Goal: Task Accomplishment & Management: Use online tool/utility

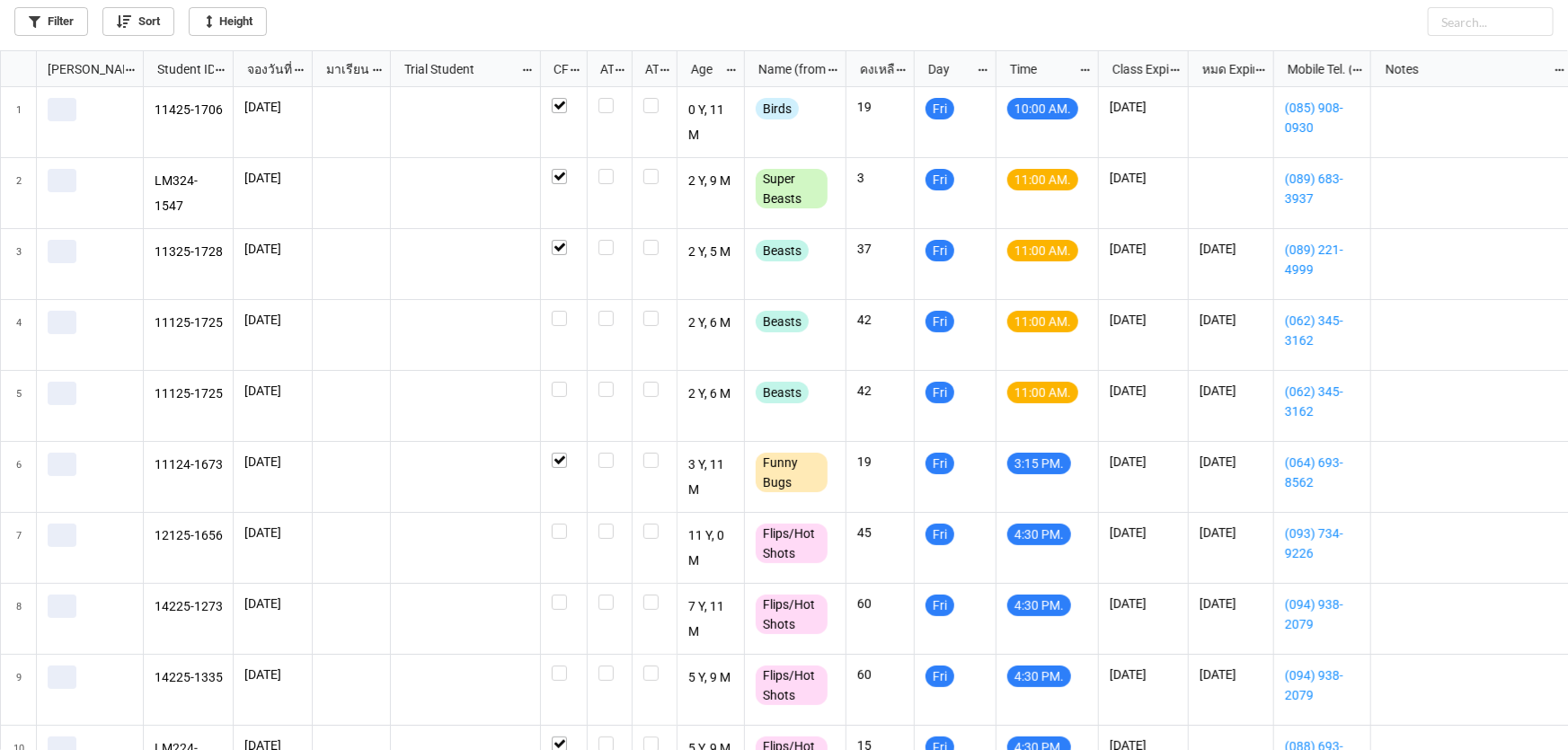
scroll to position [690, 1557]
click at [58, 16] on link "Filter" at bounding box center [51, 21] width 74 height 29
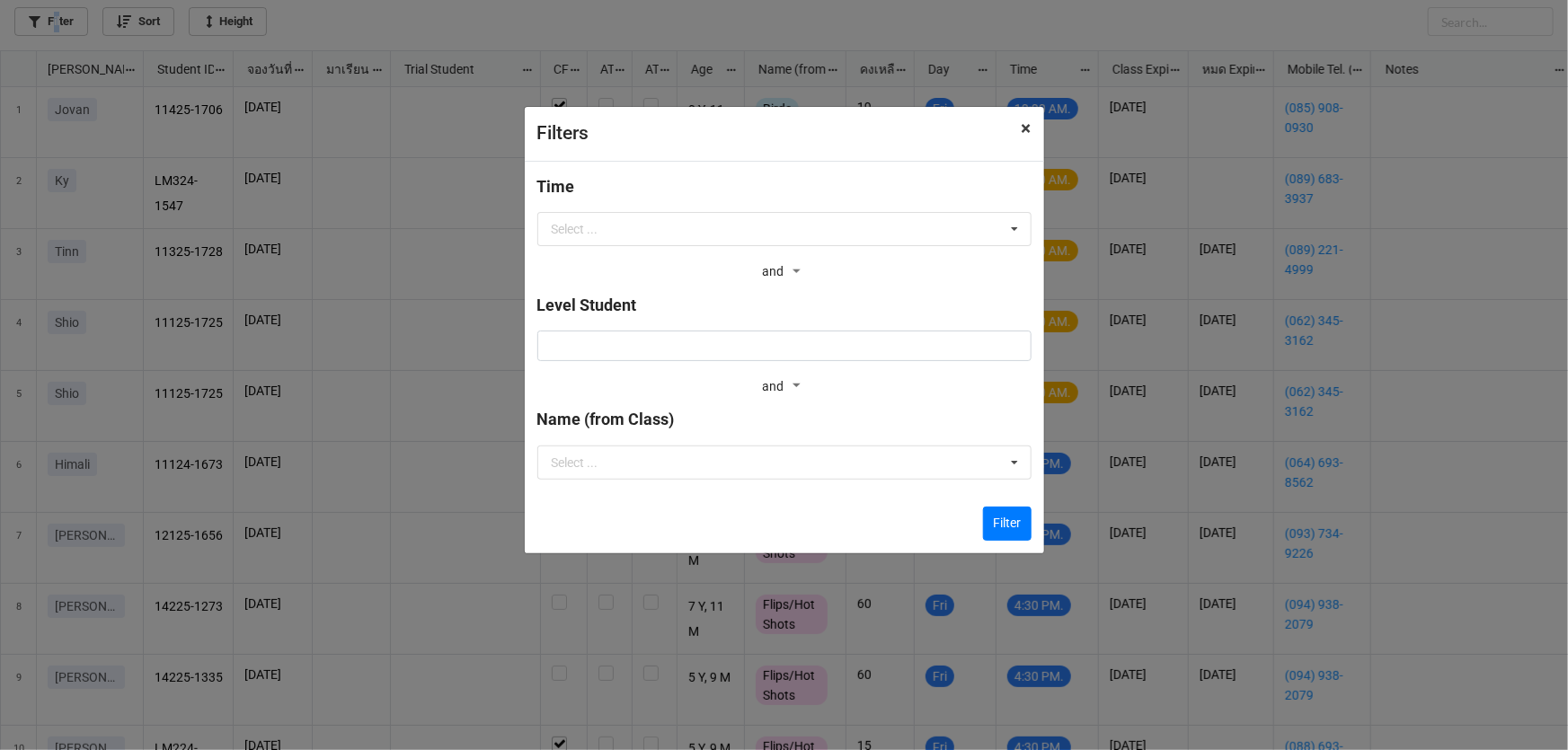
click at [1029, 137] on span "×" at bounding box center [1027, 129] width 10 height 22
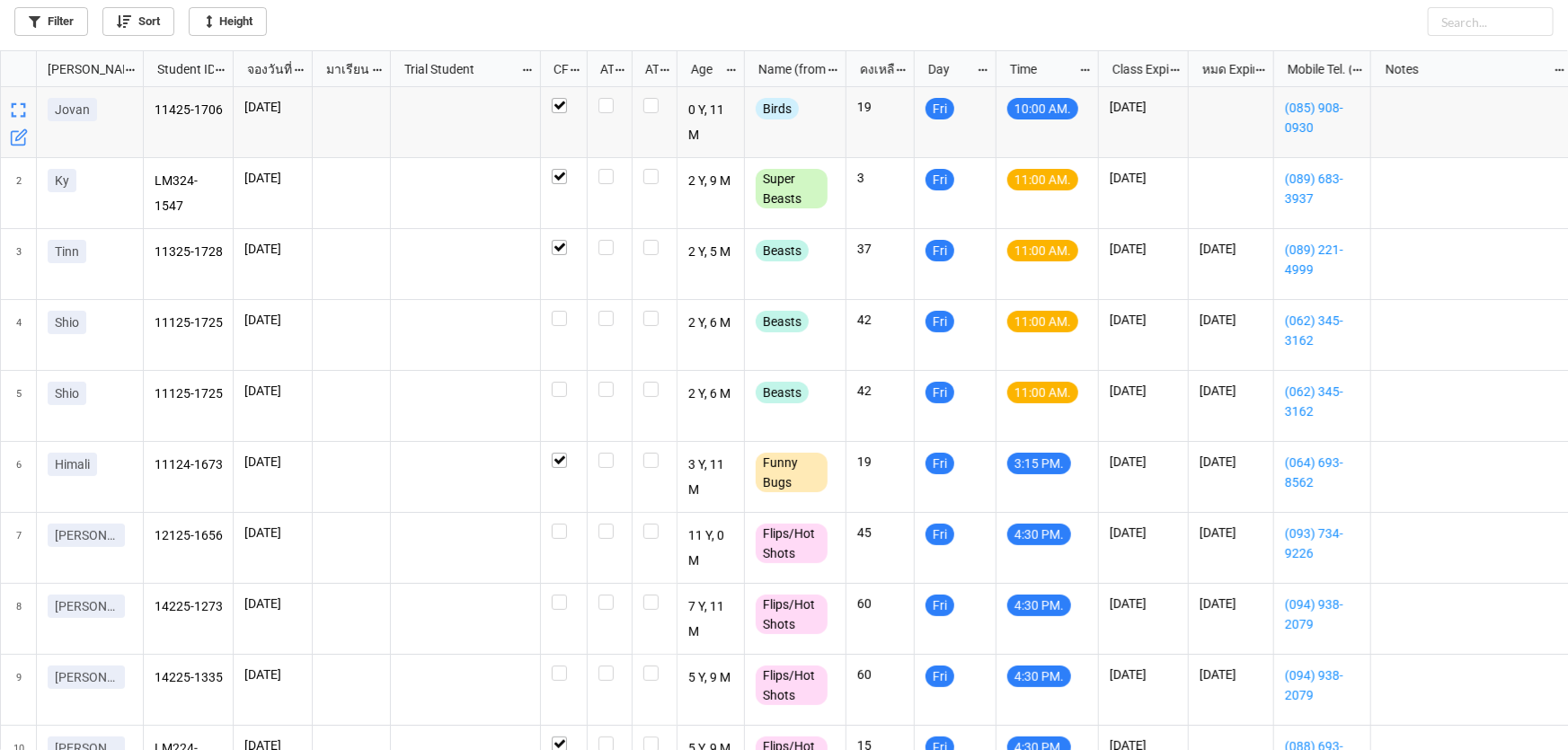
click at [432, 16] on div "Filter Sort Height" at bounding box center [783, 18] width 1539 height 36
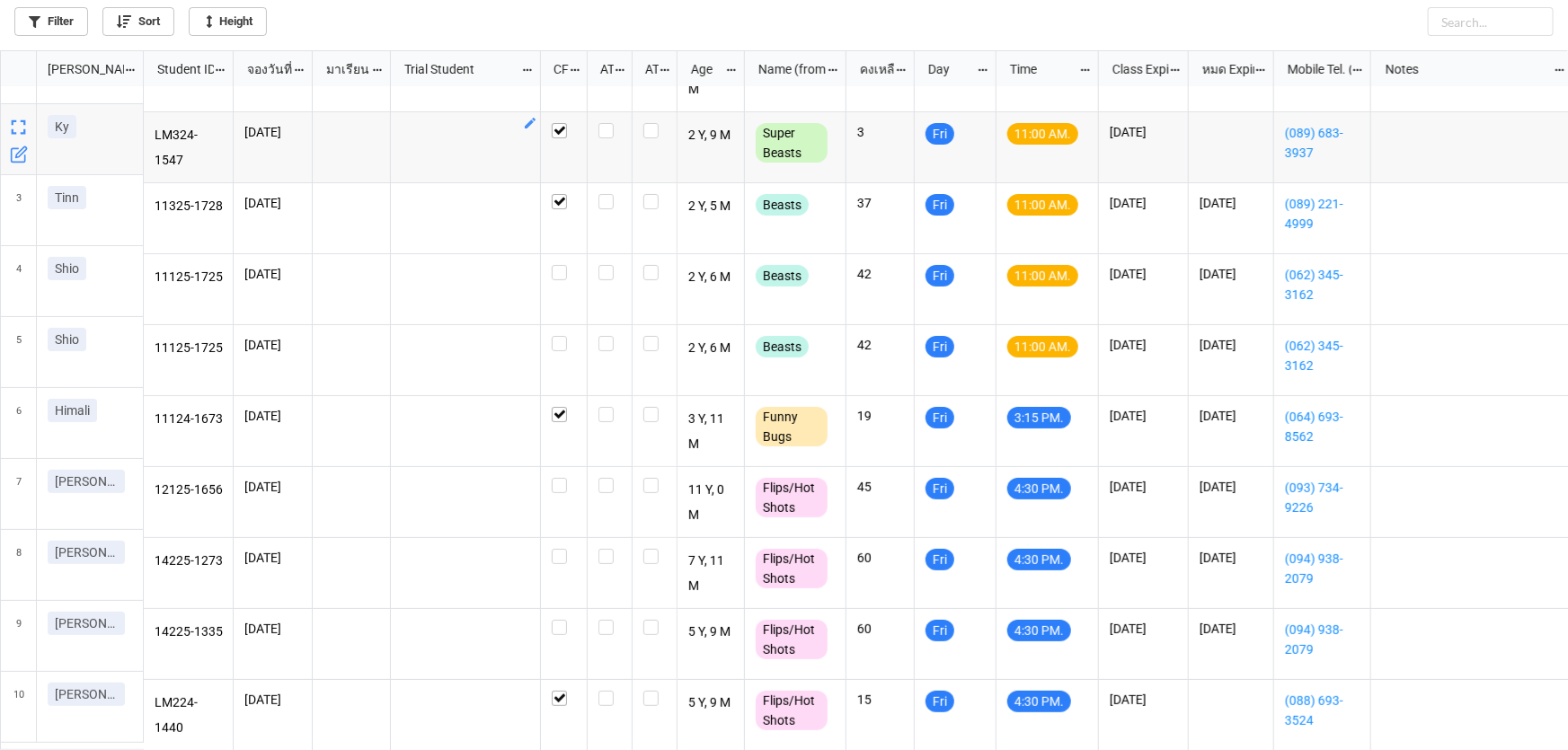
scroll to position [0, 0]
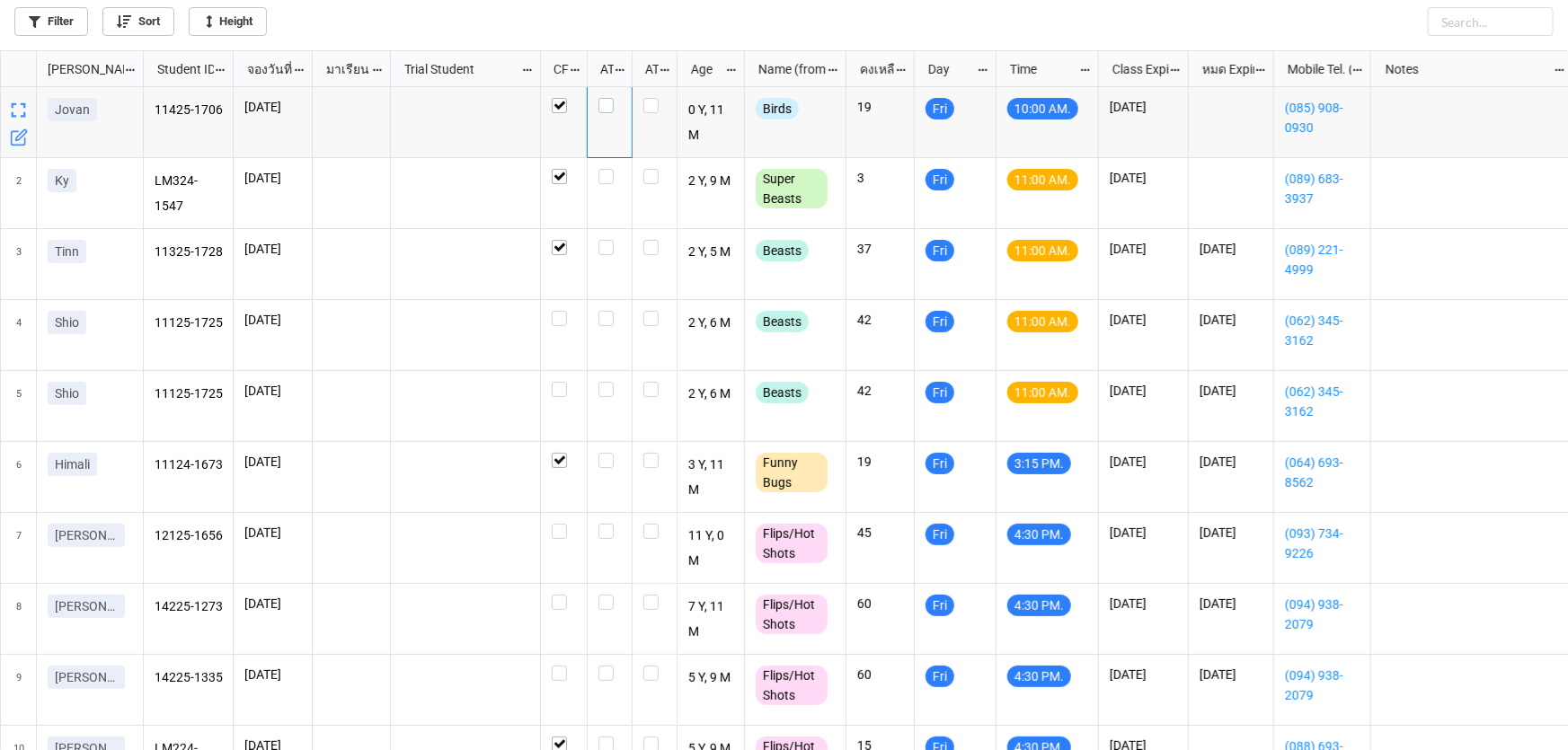
drag, startPoint x: 606, startPoint y: 105, endPoint x: 584, endPoint y: 181, distance: 78.7
click at [606, 98] on label "grid" at bounding box center [609, 98] width 22 height 0
click at [16, 425] on icon "grid" at bounding box center [19, 421] width 18 height 18
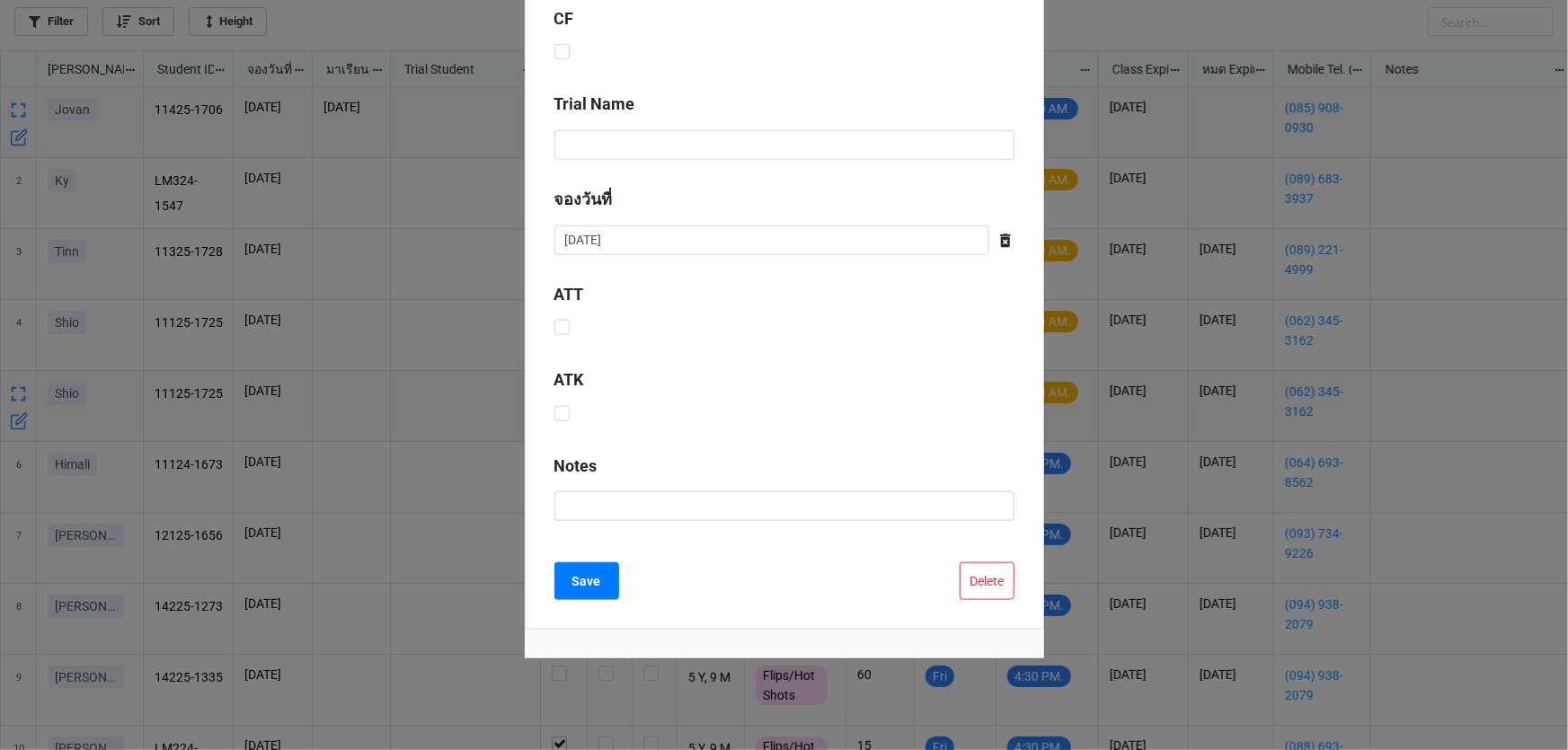
scroll to position [728, 0]
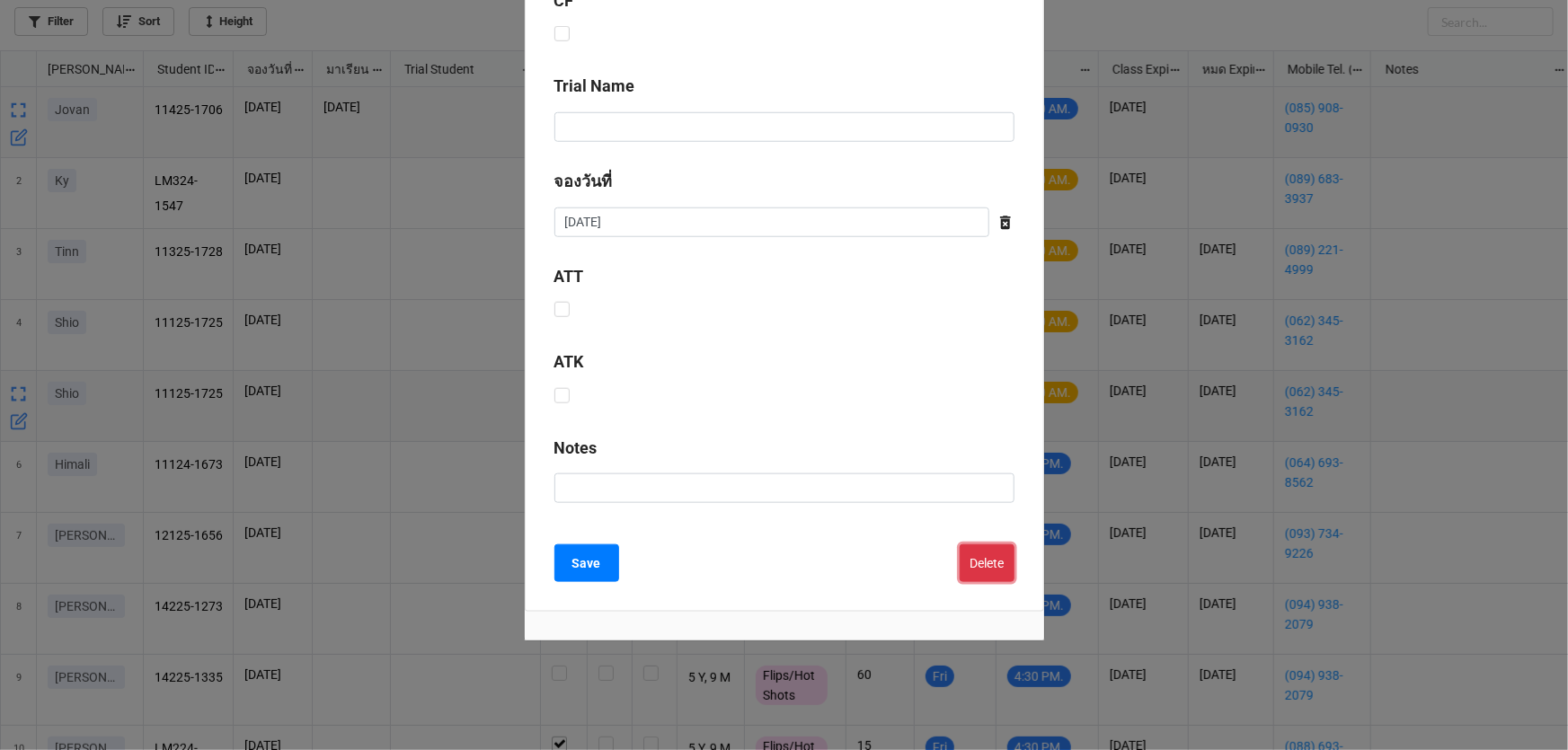
click at [968, 565] on button "Delete" at bounding box center [987, 563] width 55 height 38
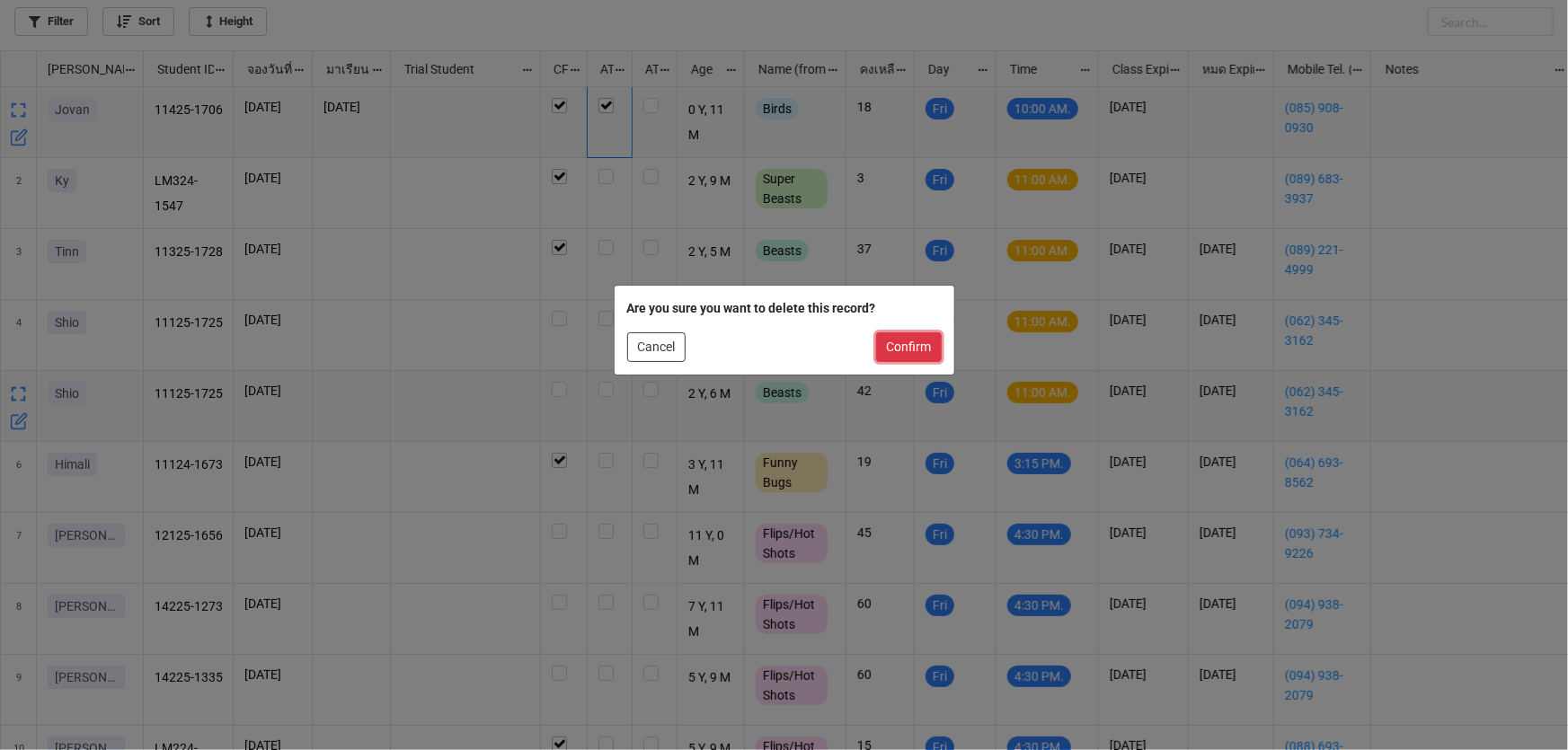
click at [901, 361] on button "Confirm" at bounding box center [909, 347] width 66 height 31
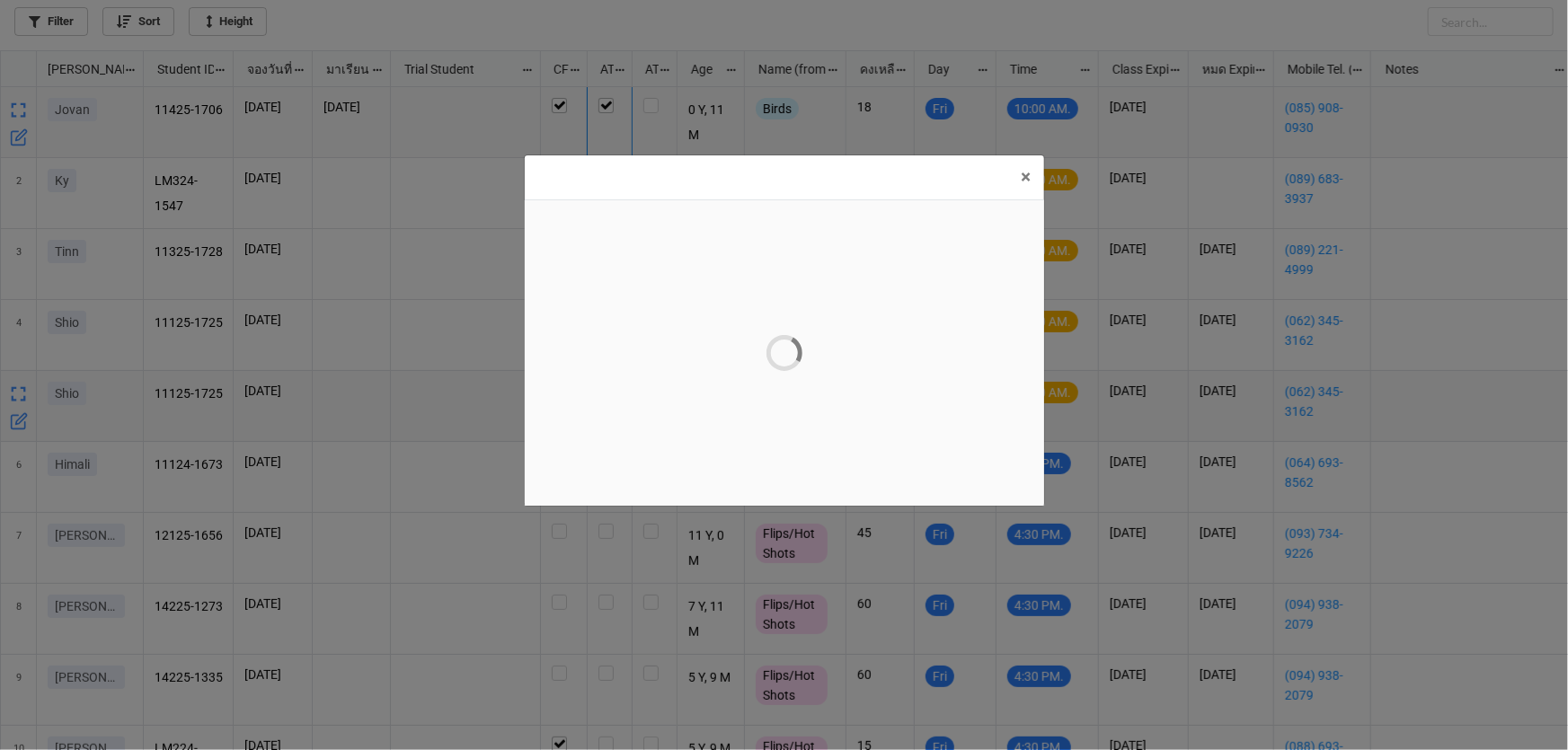
scroll to position [0, 0]
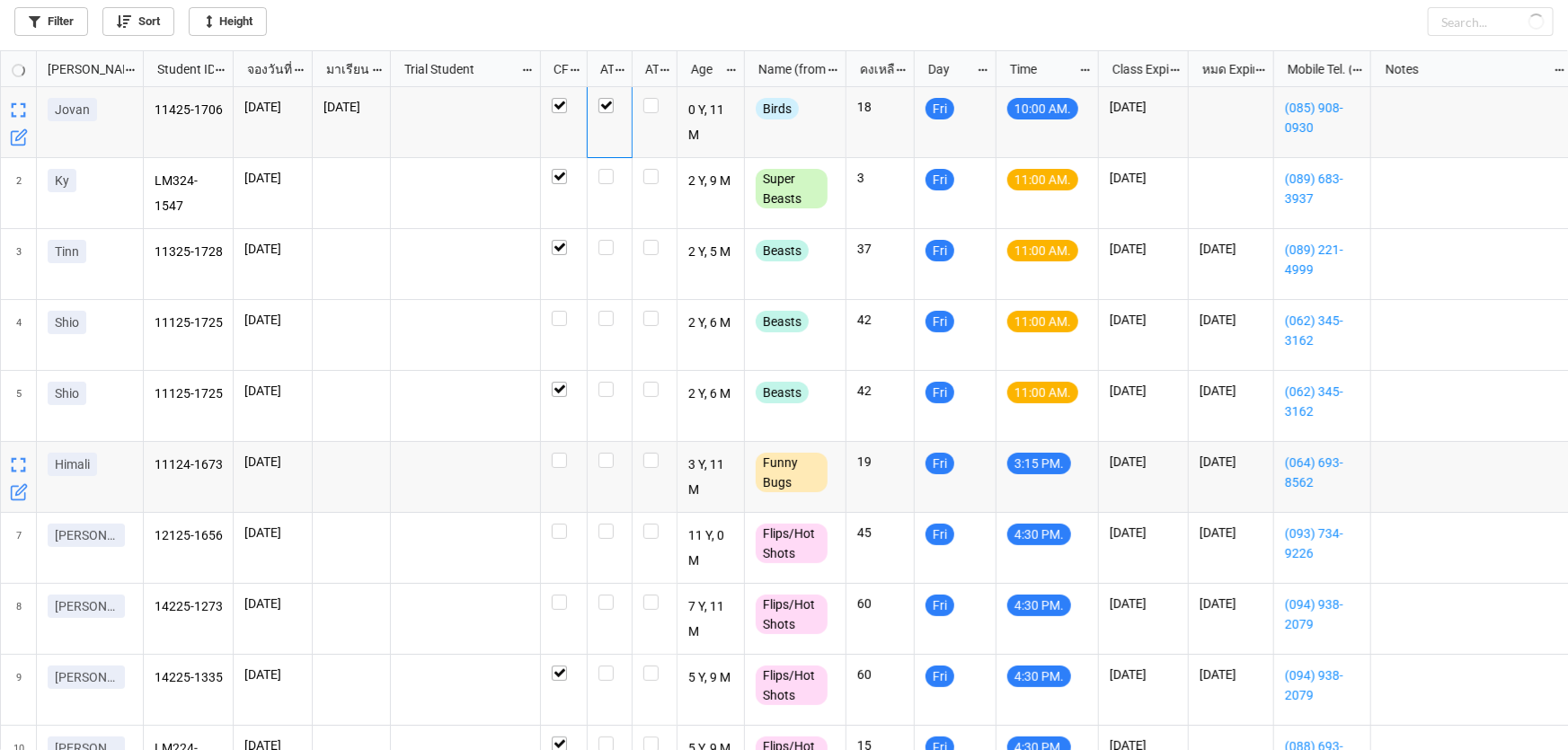
checkbox input "true"
checkbox input "false"
checkbox input "true"
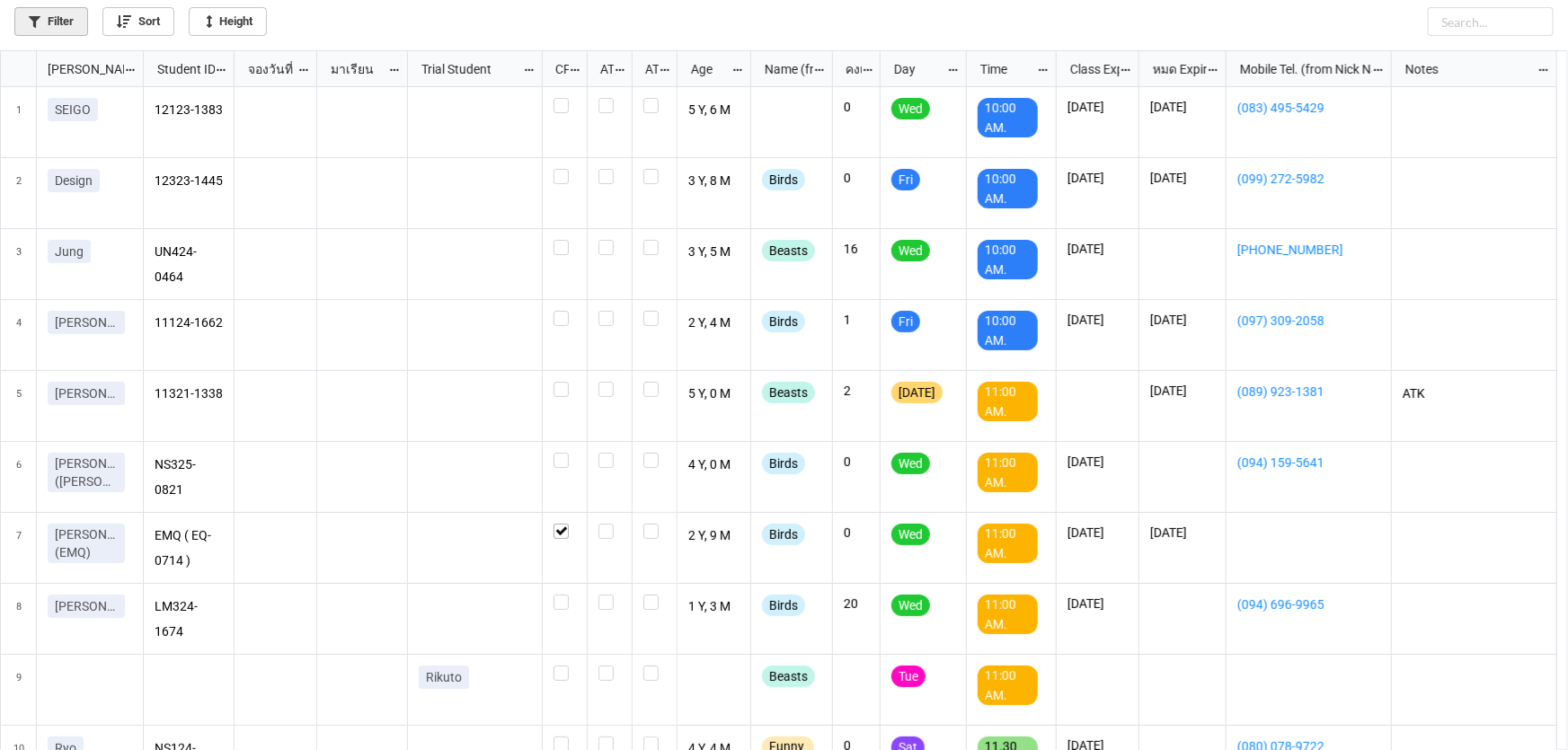
scroll to position [10, 10]
click at [73, 13] on link "Filter" at bounding box center [51, 21] width 74 height 29
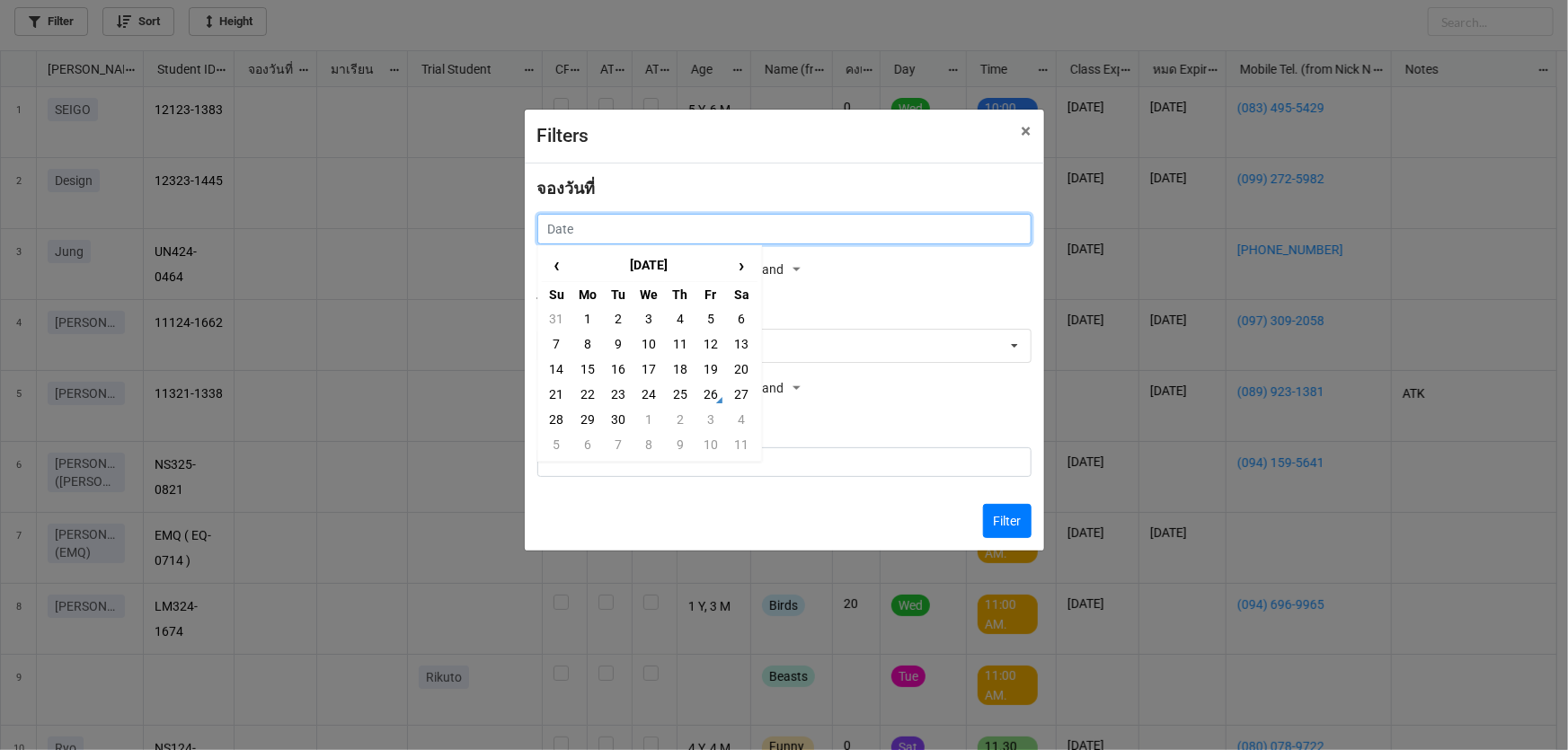
click at [638, 234] on input "text" at bounding box center [784, 229] width 494 height 31
click at [752, 391] on td "27" at bounding box center [741, 394] width 31 height 25
type input "[DATE]"
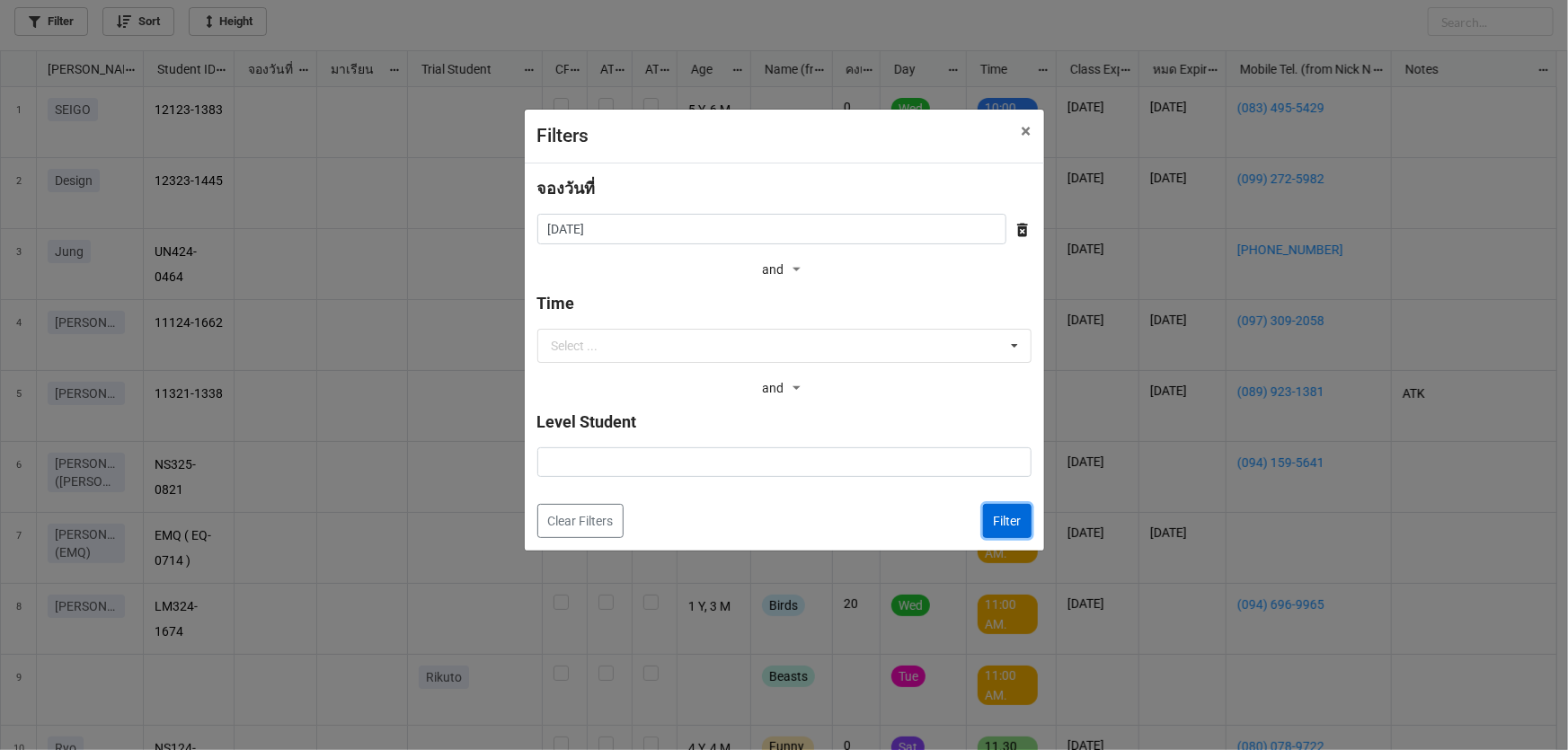
click at [1006, 519] on button "Filter" at bounding box center [1007, 521] width 49 height 34
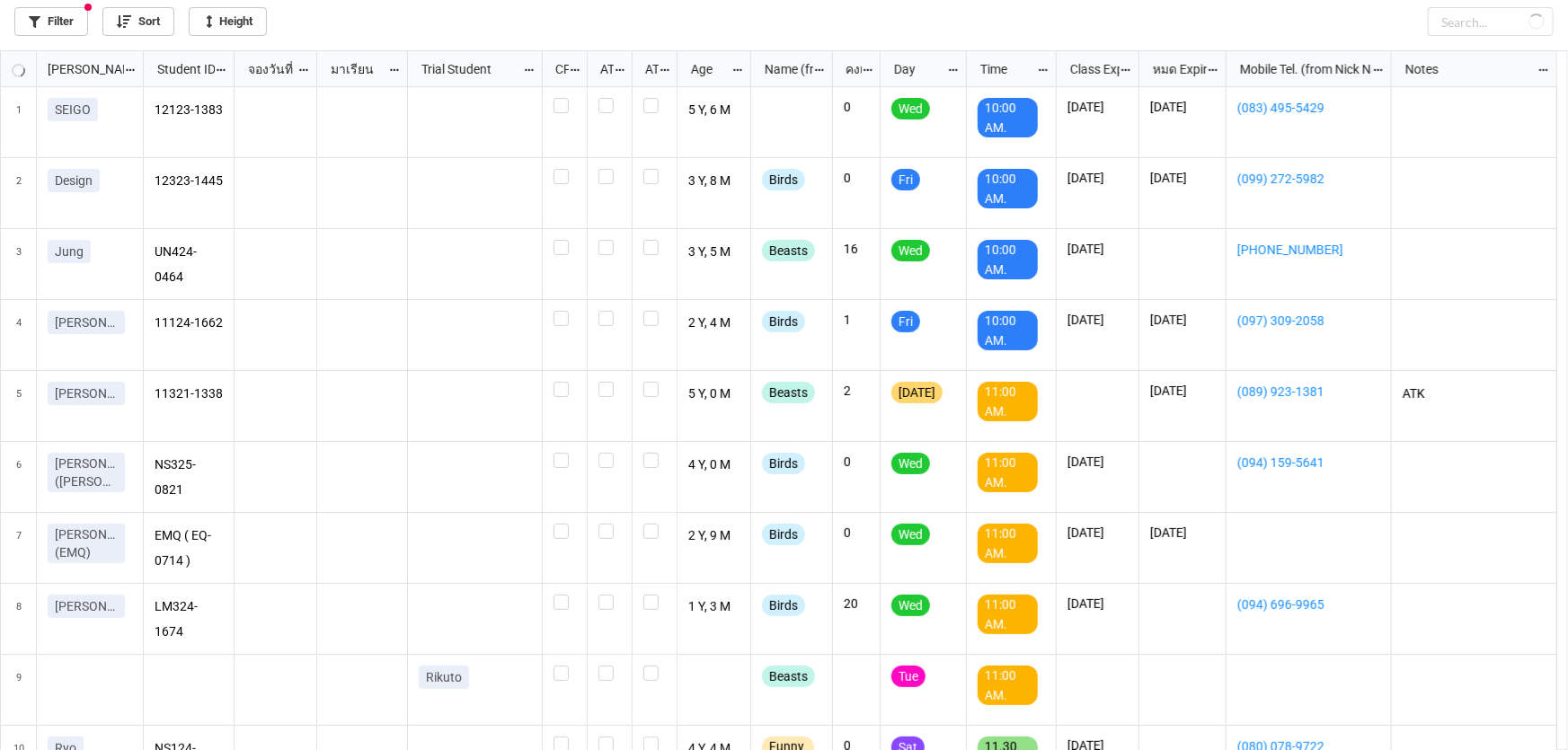
checkbox input "false"
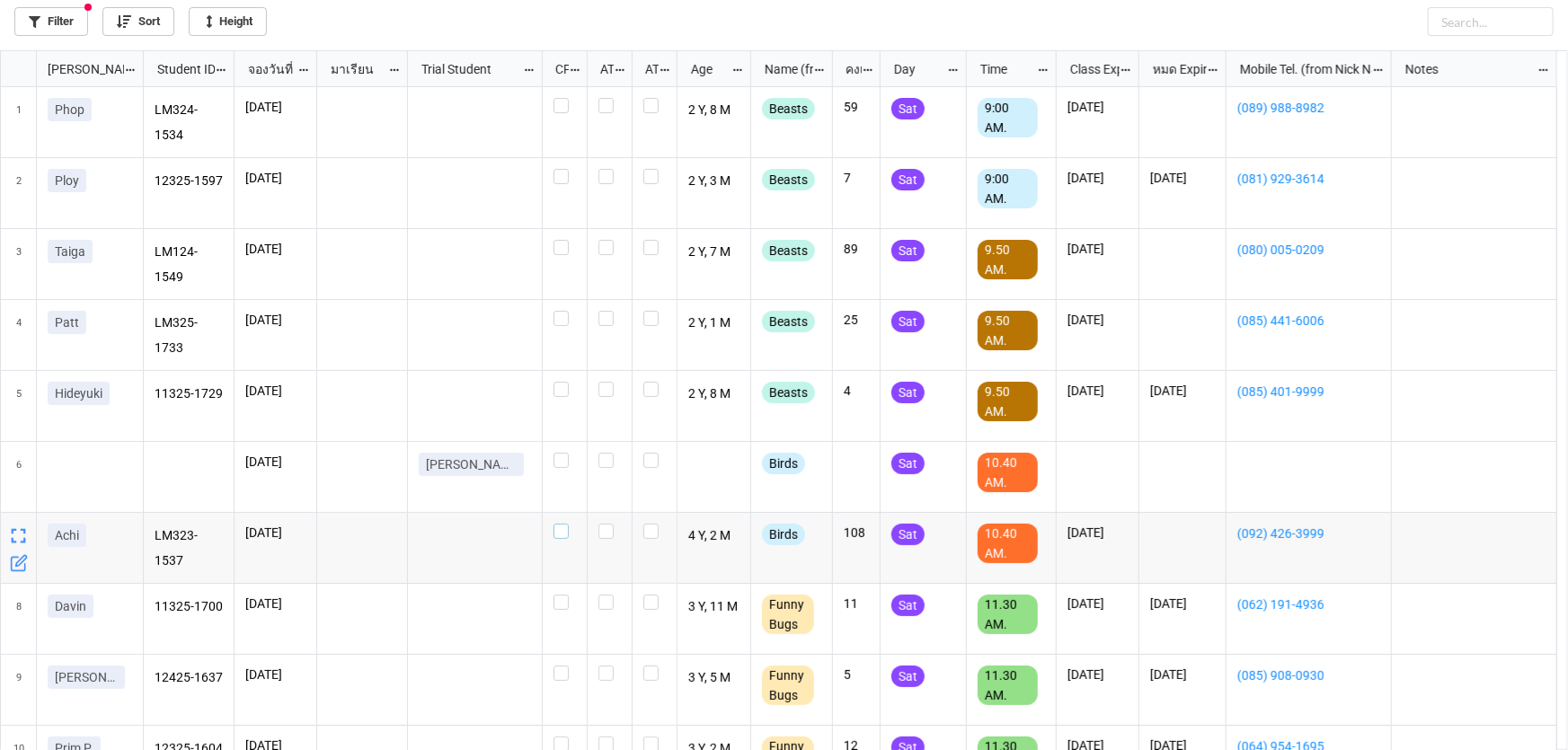
click at [559, 524] on label "grid" at bounding box center [564, 524] width 22 height 0
click at [548, 168] on div "grid" at bounding box center [565, 193] width 45 height 71
click at [562, 169] on label "grid" at bounding box center [564, 169] width 22 height 0
click at [568, 311] on label "grid" at bounding box center [564, 311] width 22 height 0
click at [563, 382] on label "grid" at bounding box center [564, 382] width 22 height 0
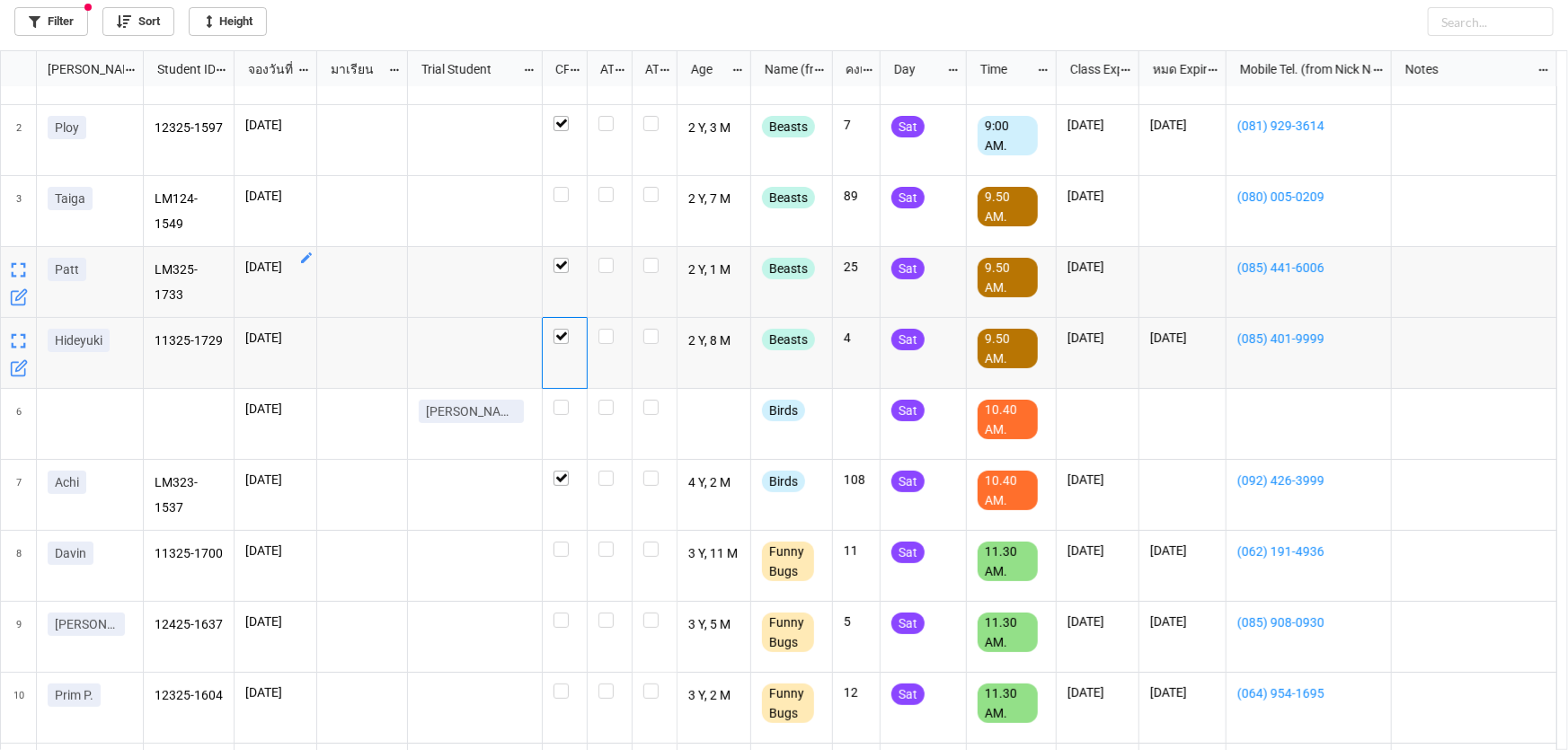
scroll to position [81, 0]
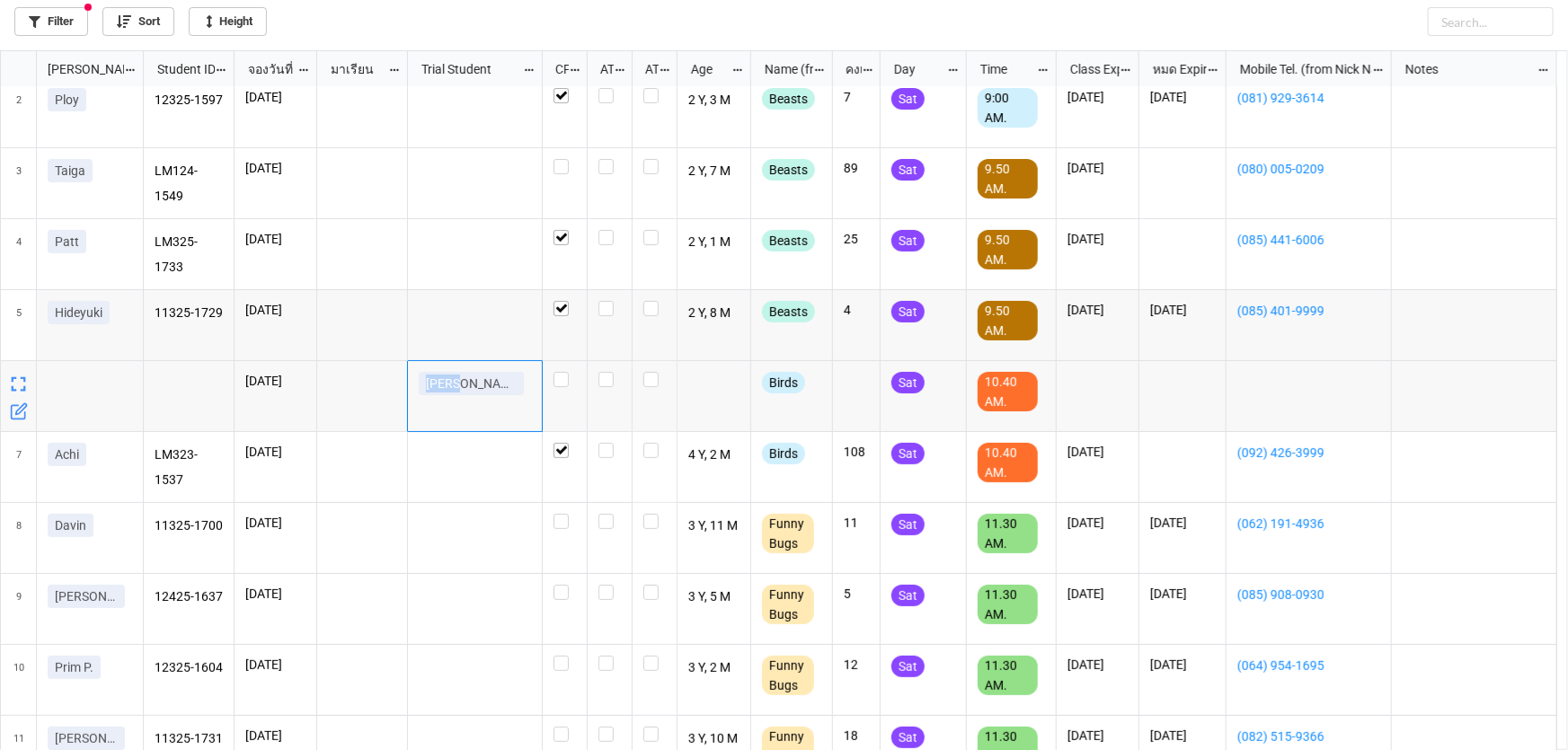
drag, startPoint x: 417, startPoint y: 393, endPoint x: 458, endPoint y: 396, distance: 41.5
click at [458, 396] on div "Alfie" at bounding box center [475, 396] width 135 height 71
copy p "Alfie"
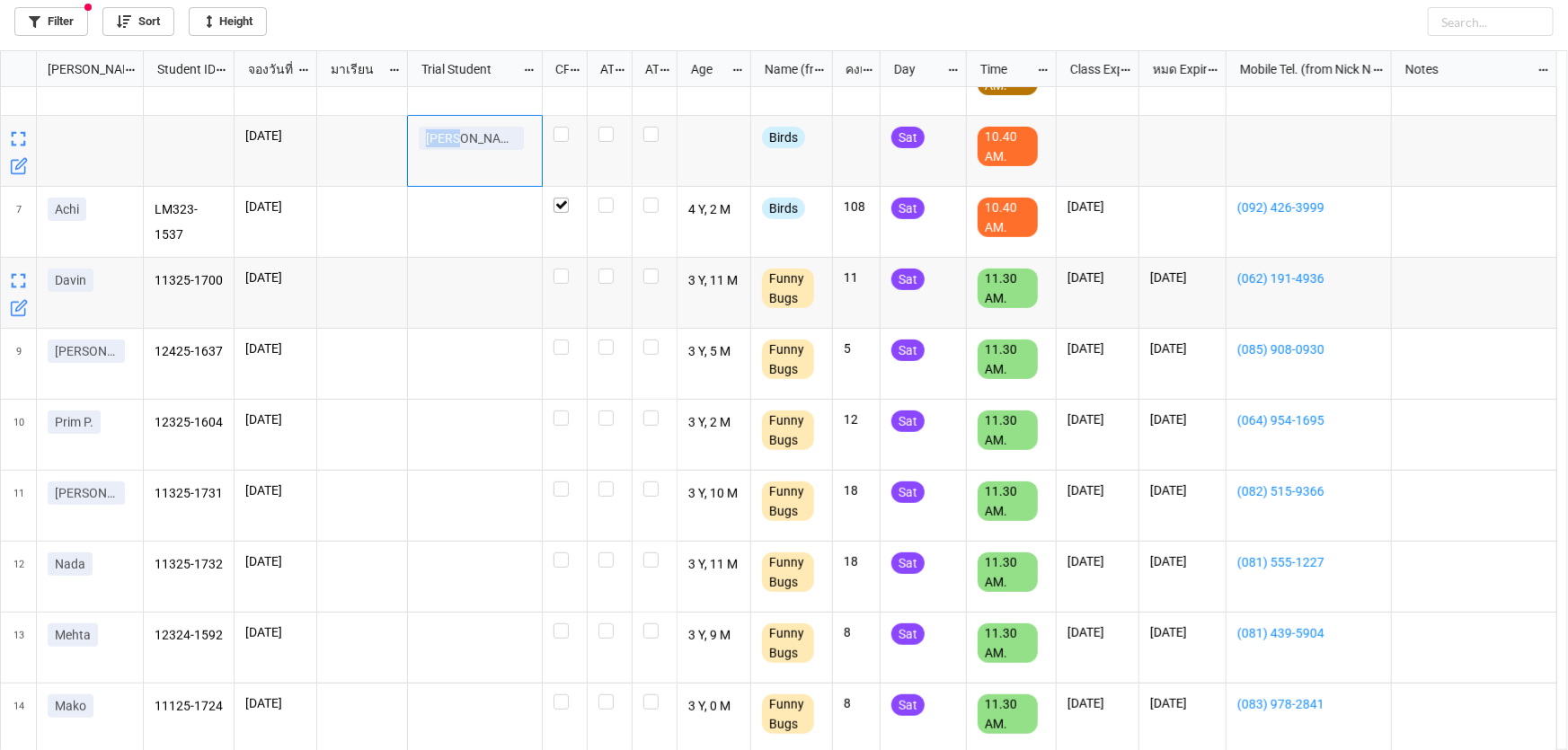
scroll to position [408, 0]
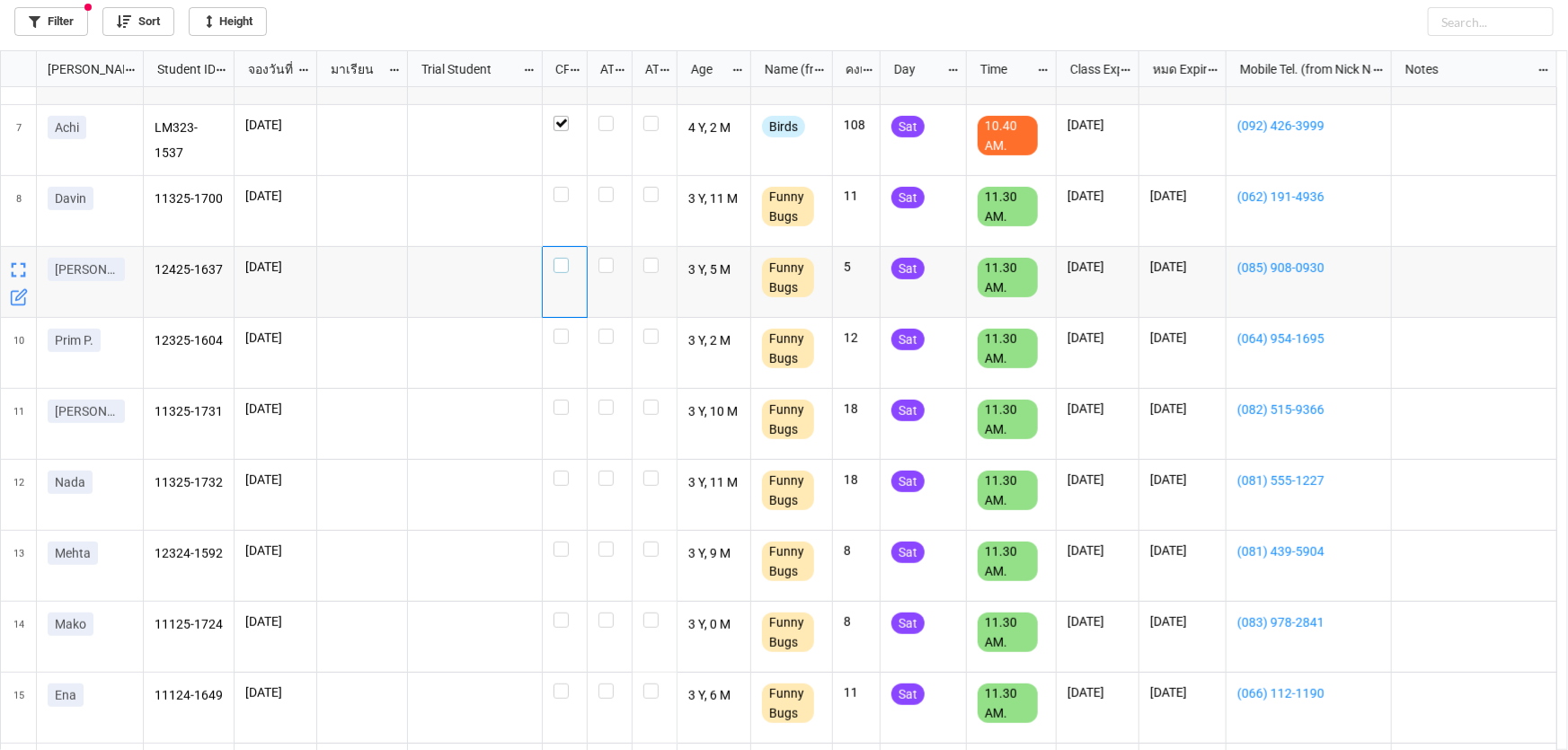
click at [562, 258] on label "grid" at bounding box center [564, 258] width 22 height 0
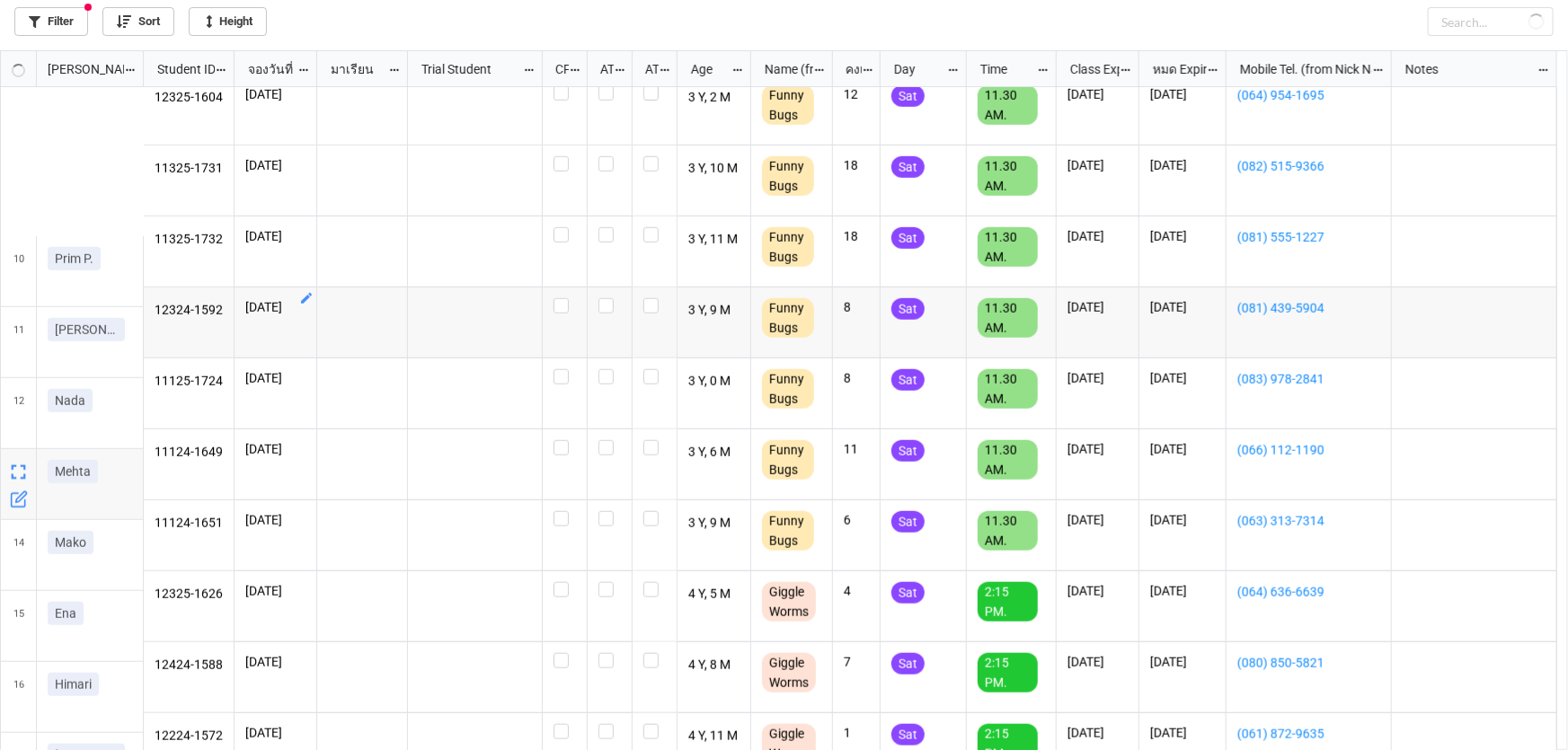
scroll to position [653, 0]
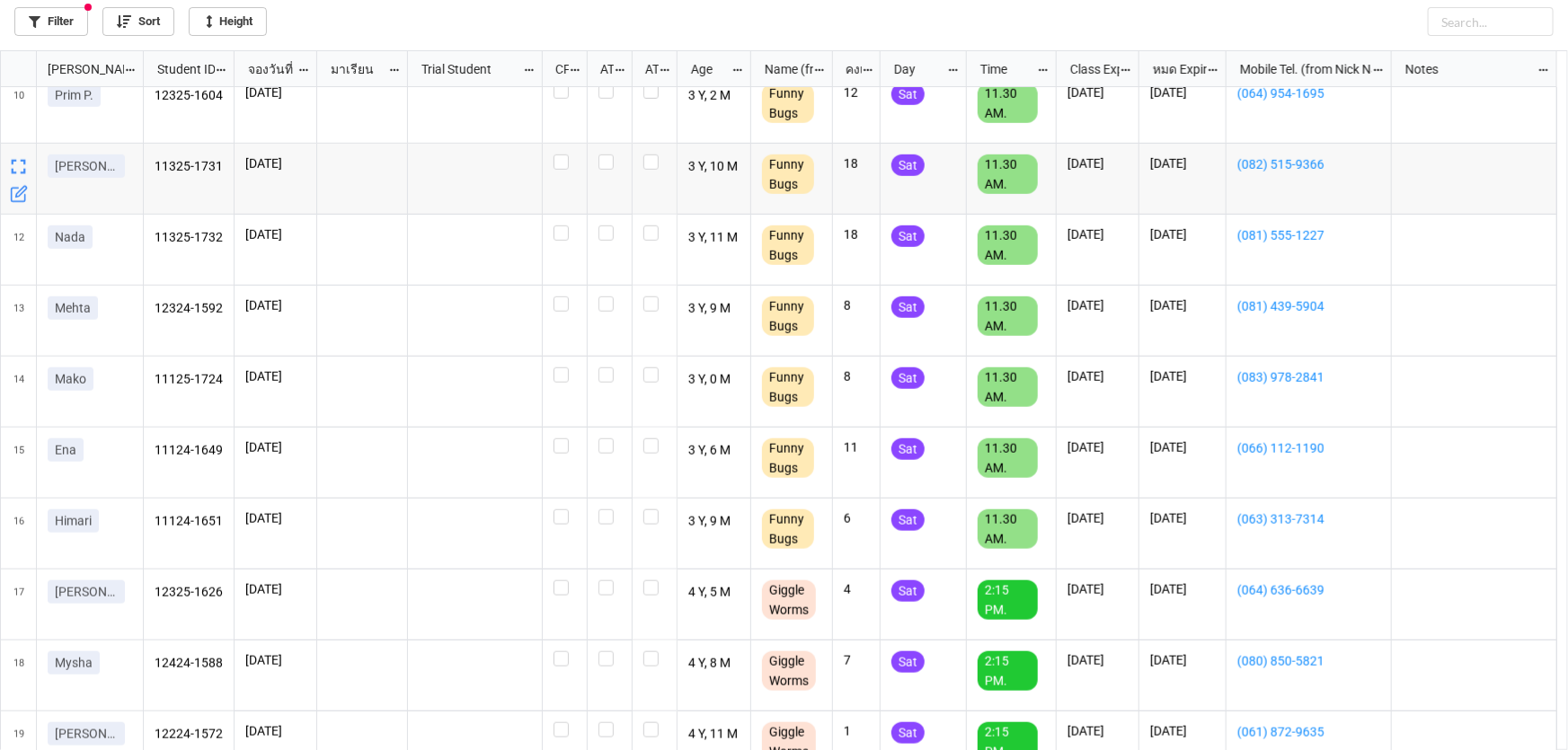
click at [18, 189] on icon "grid" at bounding box center [19, 194] width 18 height 18
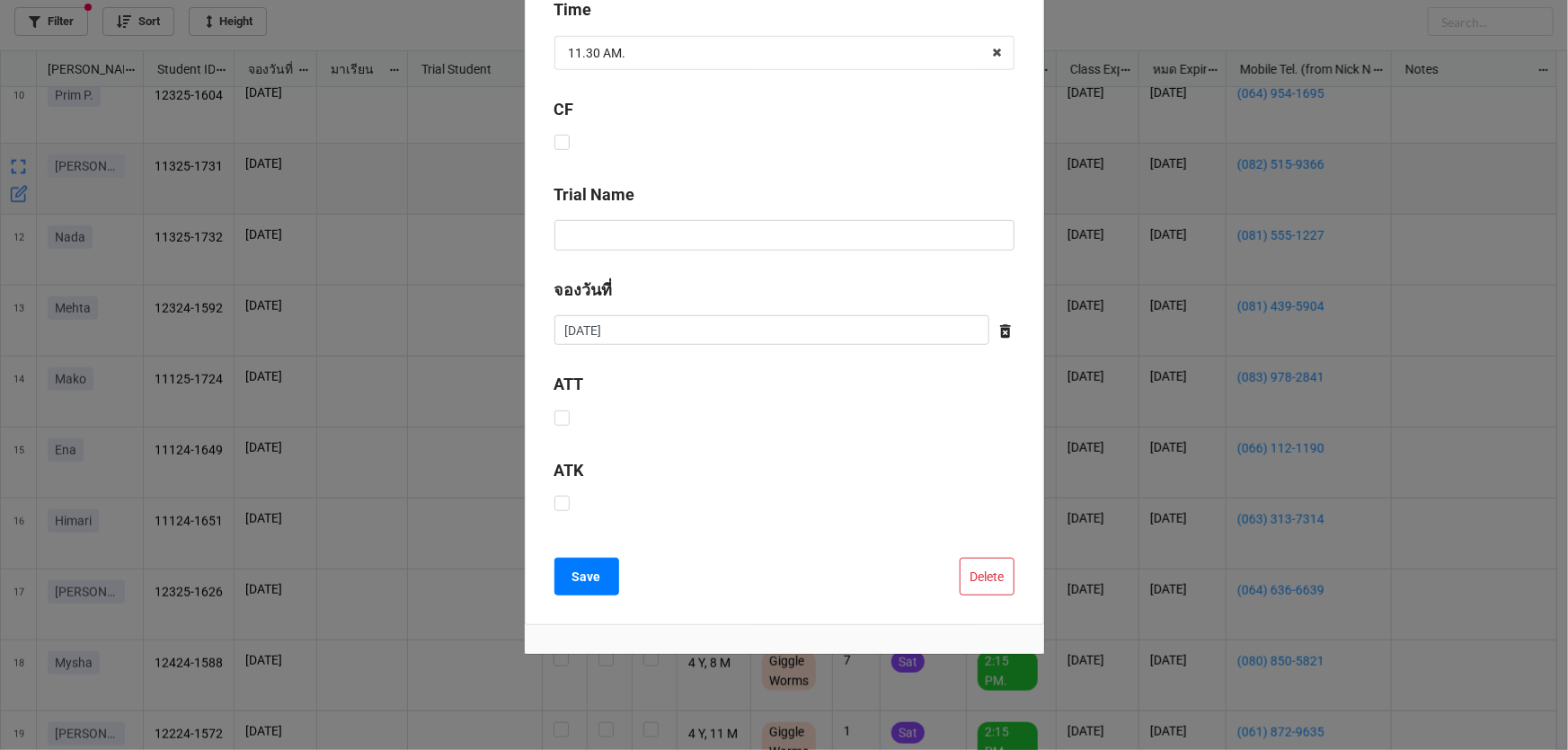
scroll to position [531, 0]
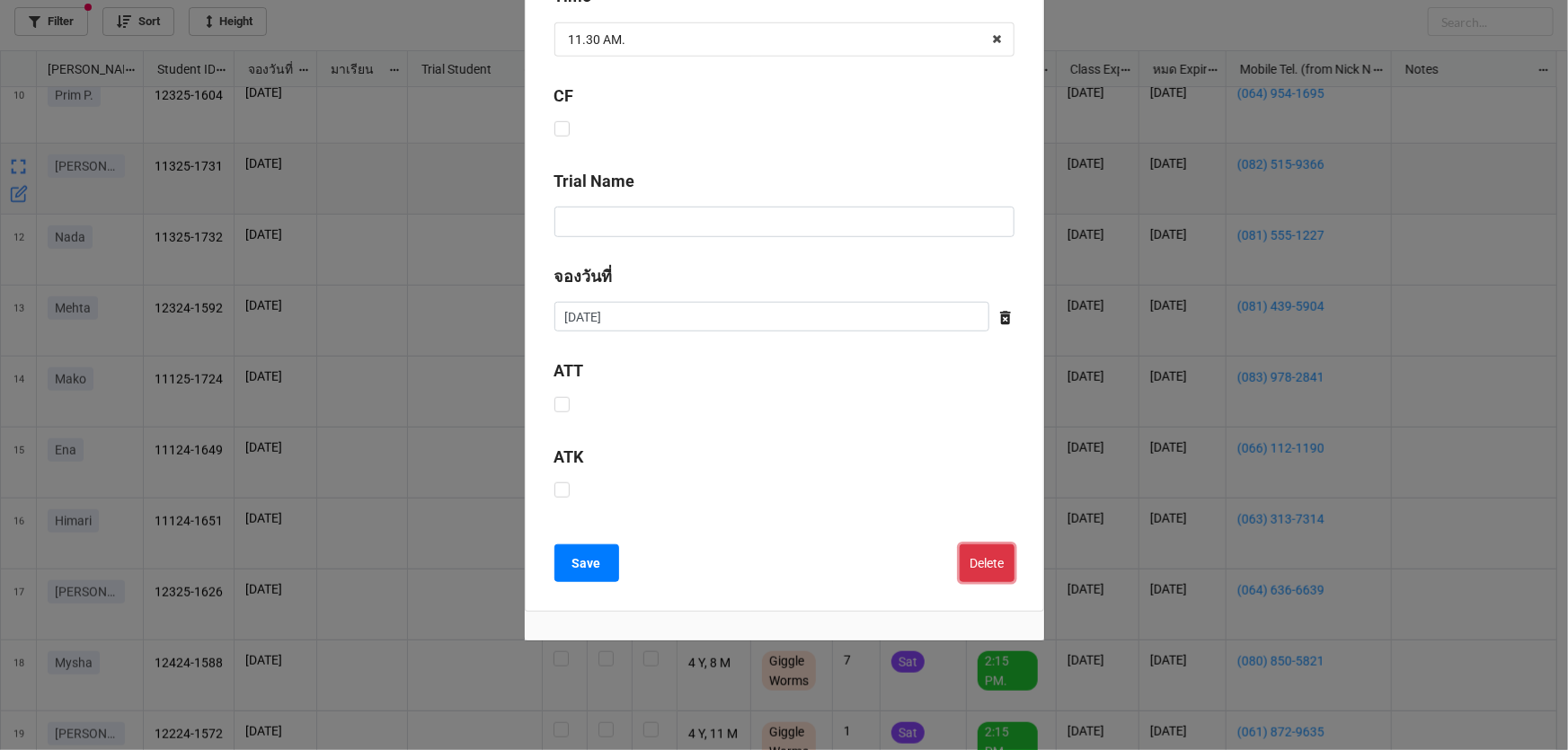
click at [1006, 546] on button "Delete" at bounding box center [987, 563] width 55 height 38
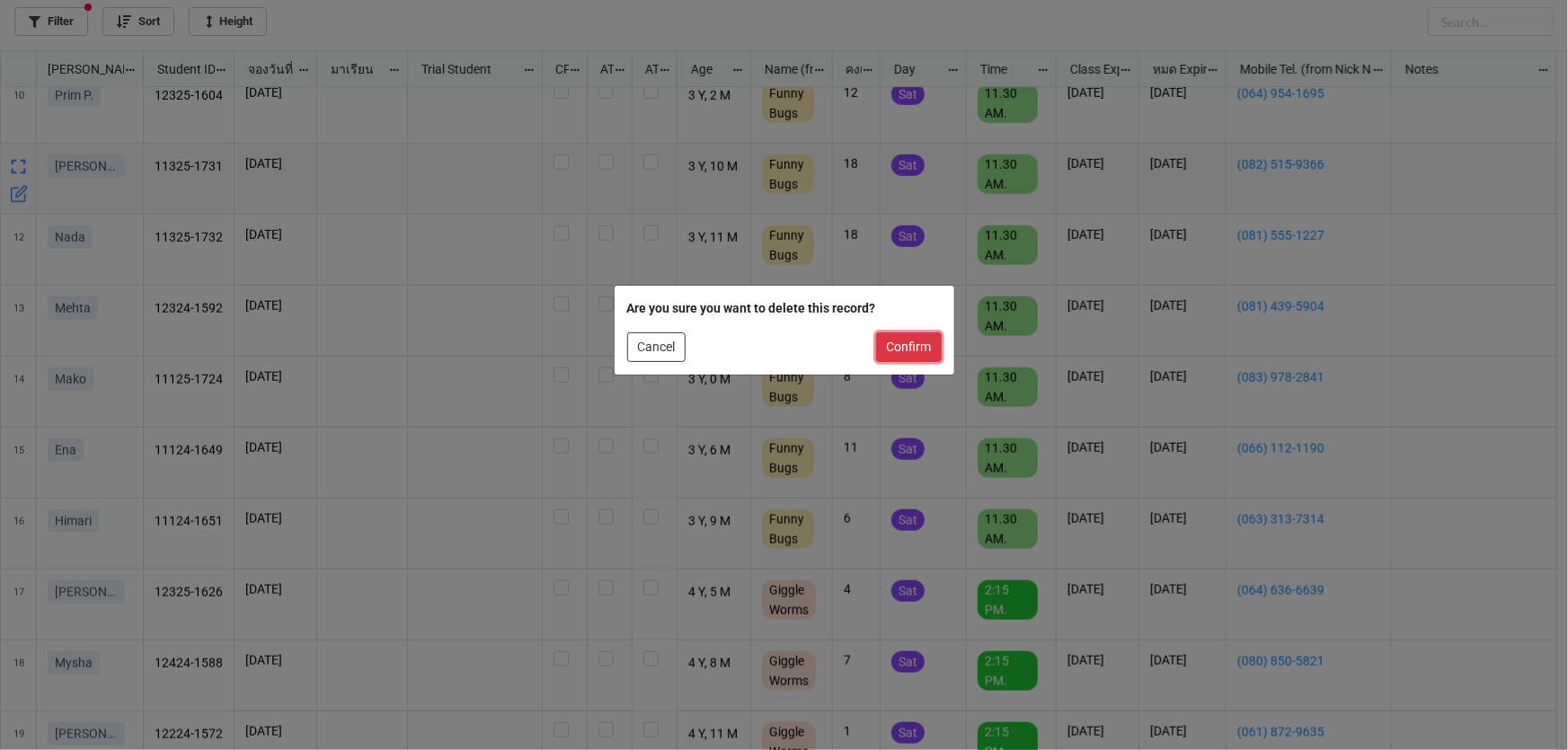
click at [930, 352] on button "Confirm" at bounding box center [909, 347] width 66 height 31
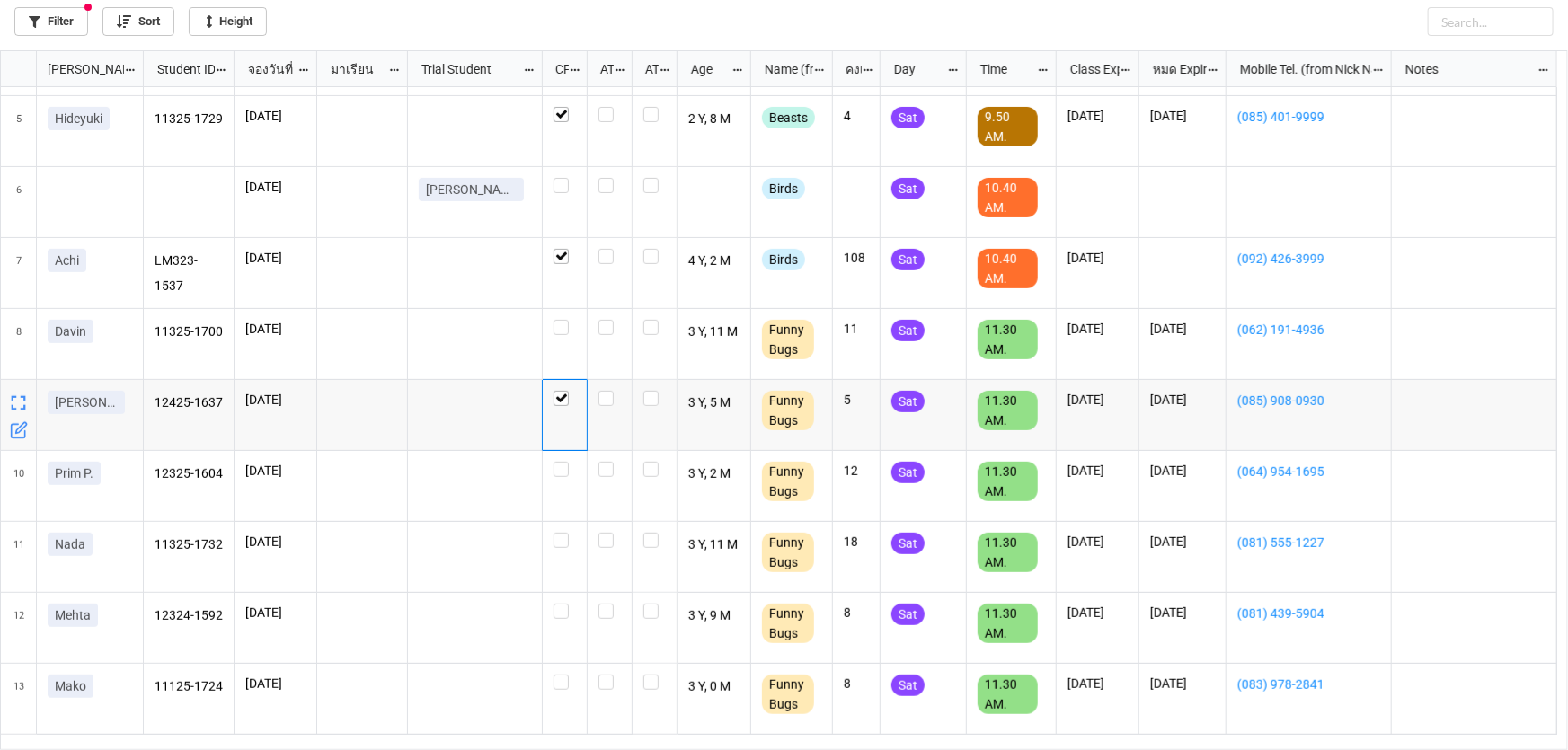
scroll to position [244, 0]
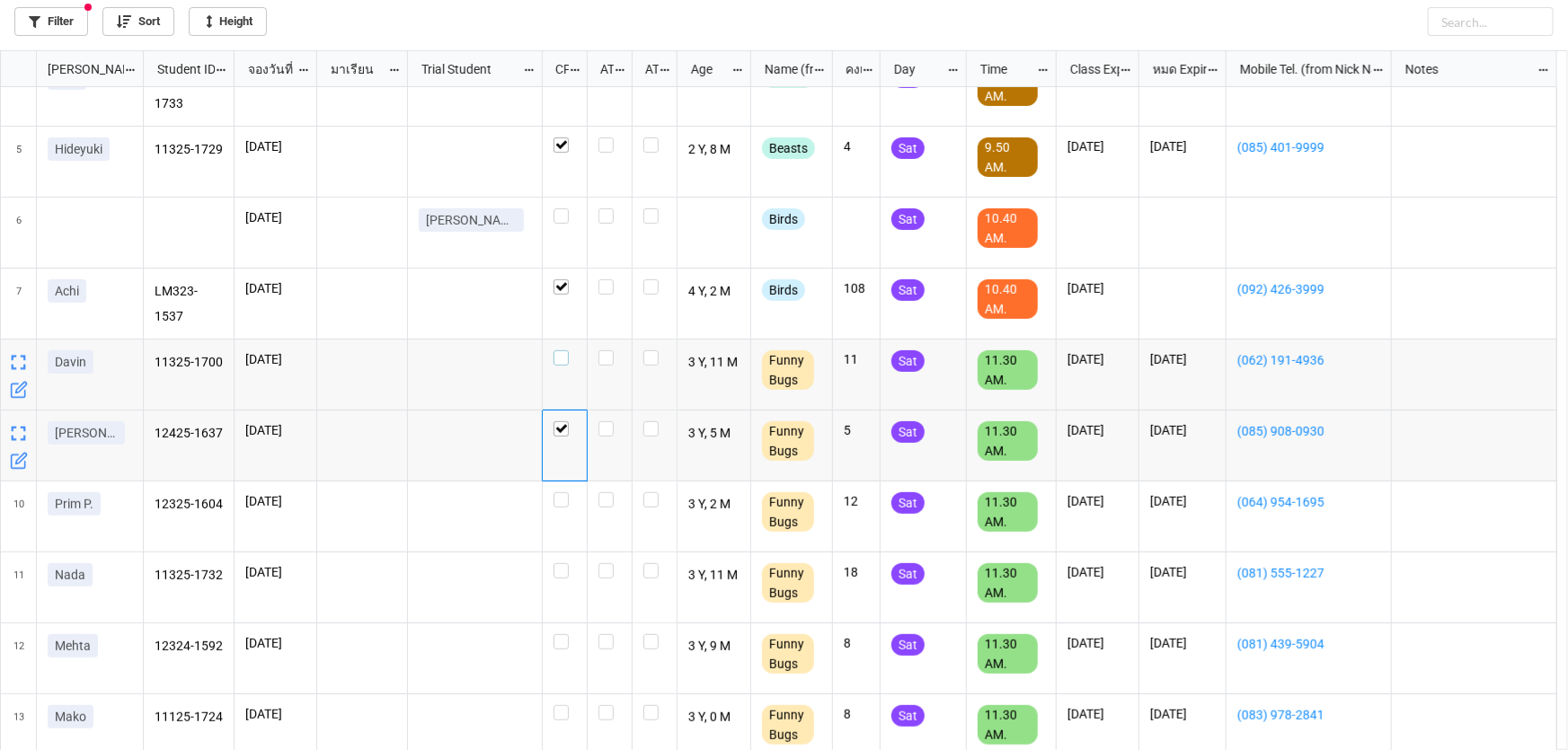
click at [566, 350] on label "grid" at bounding box center [564, 350] width 22 height 0
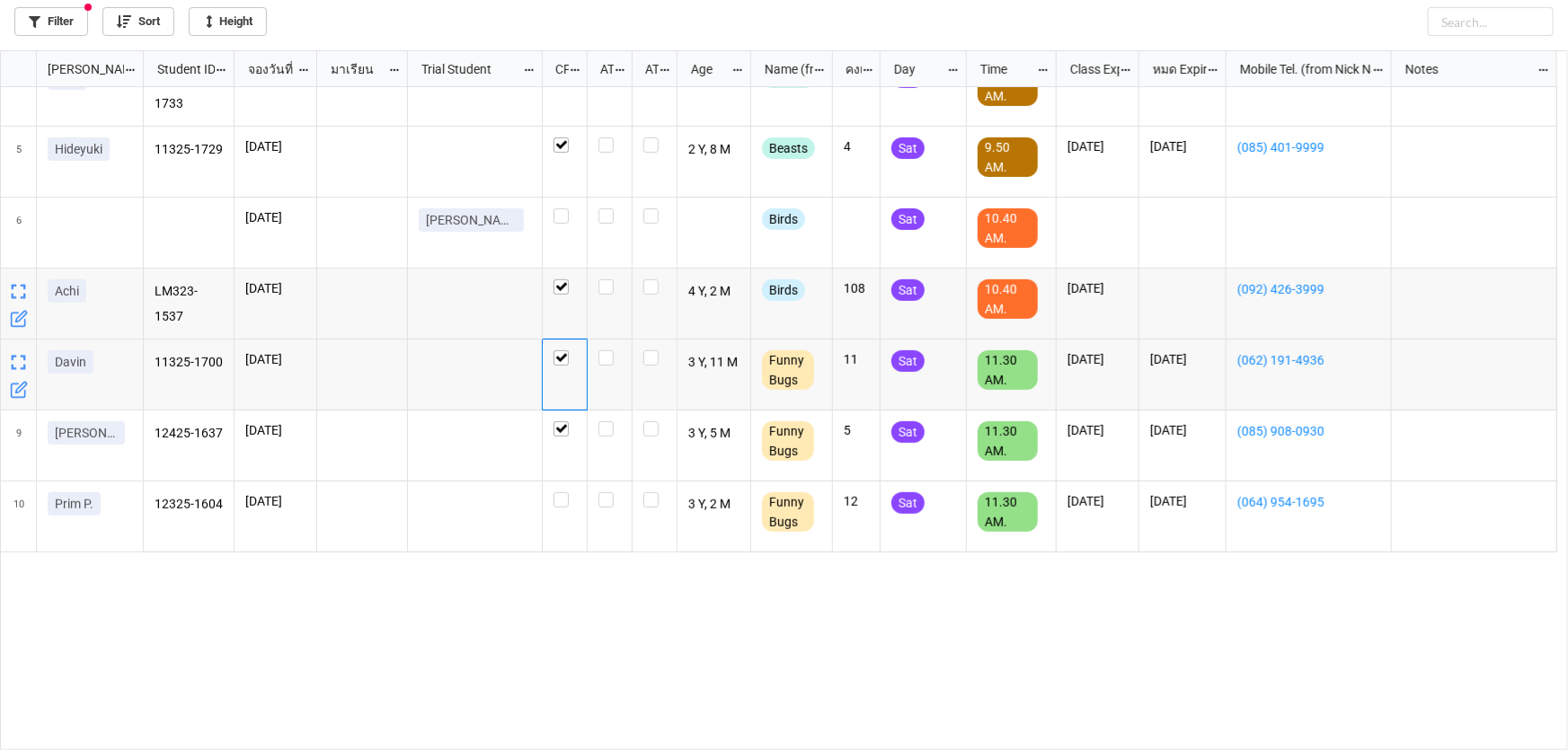
scroll to position [0, 0]
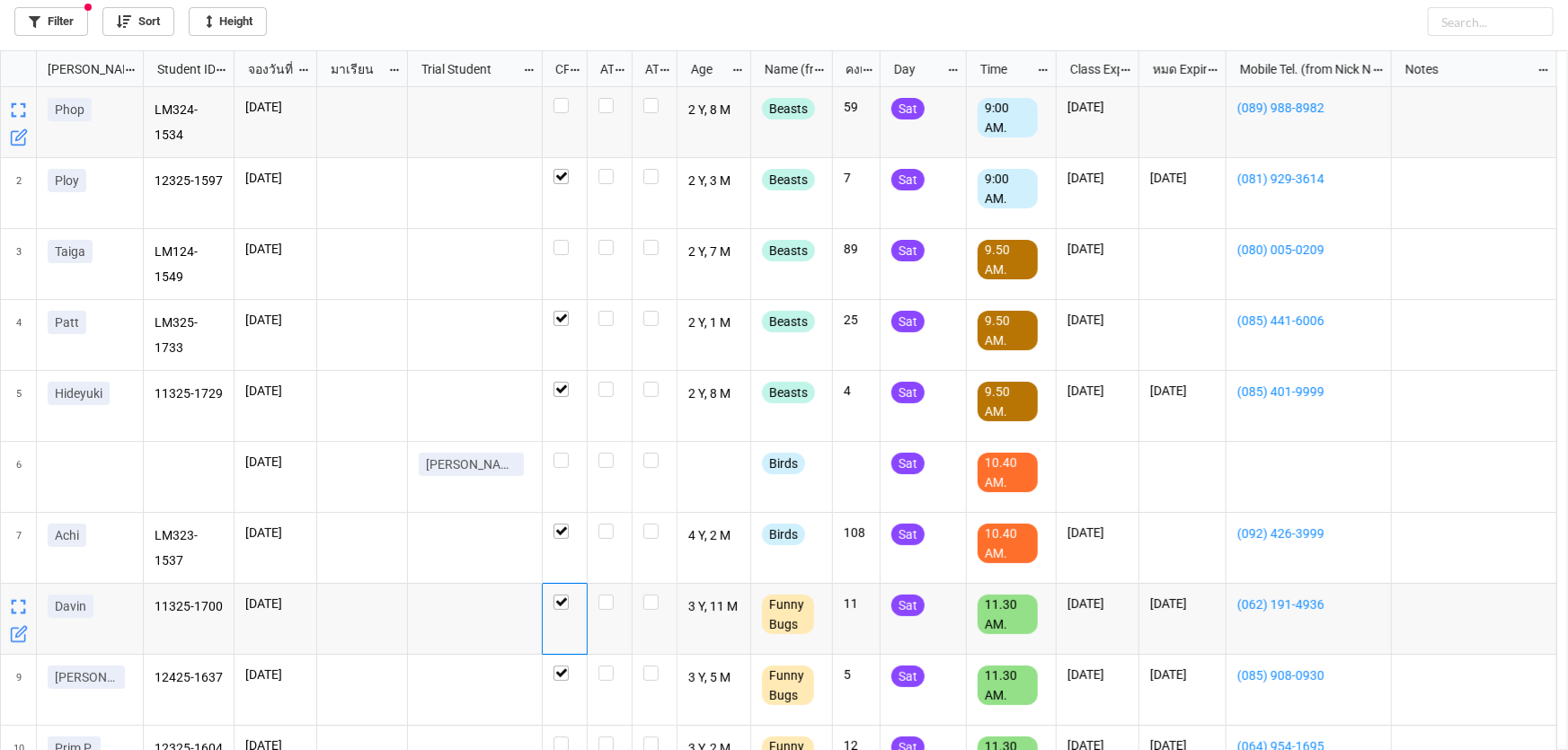
click at [18, 135] on icon "grid" at bounding box center [20, 135] width 11 height 11
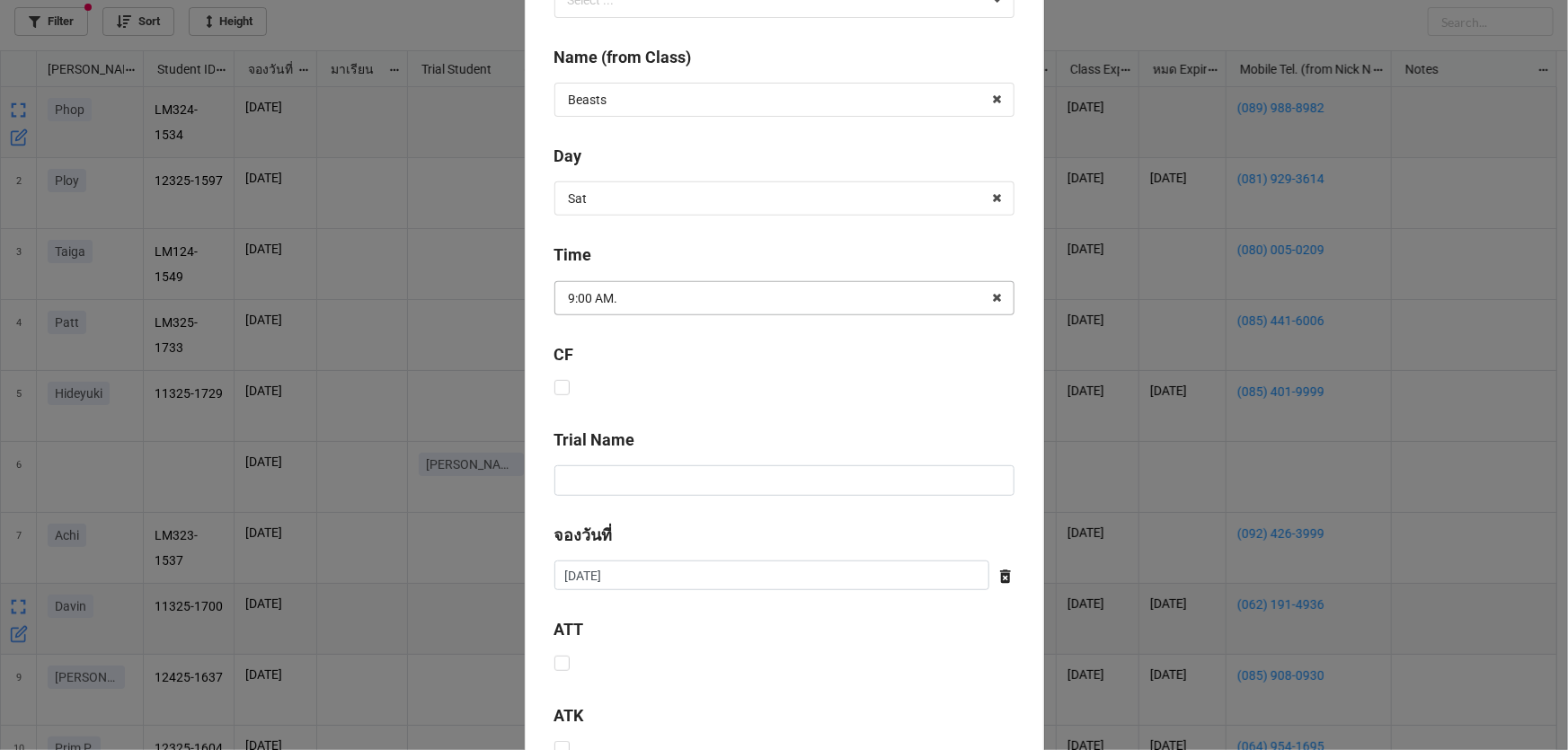
scroll to position [531, 0]
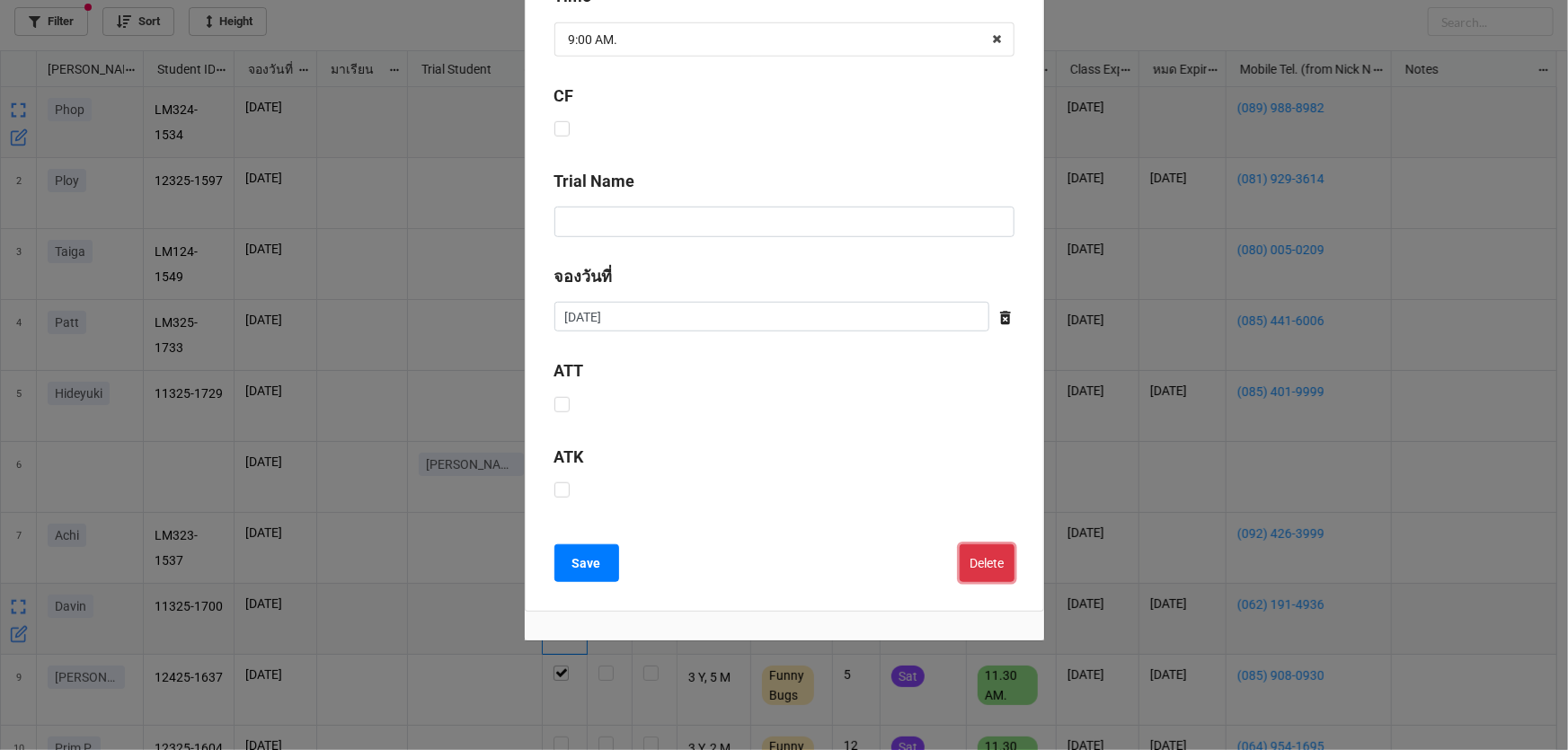
click at [988, 561] on button "Delete" at bounding box center [987, 563] width 55 height 38
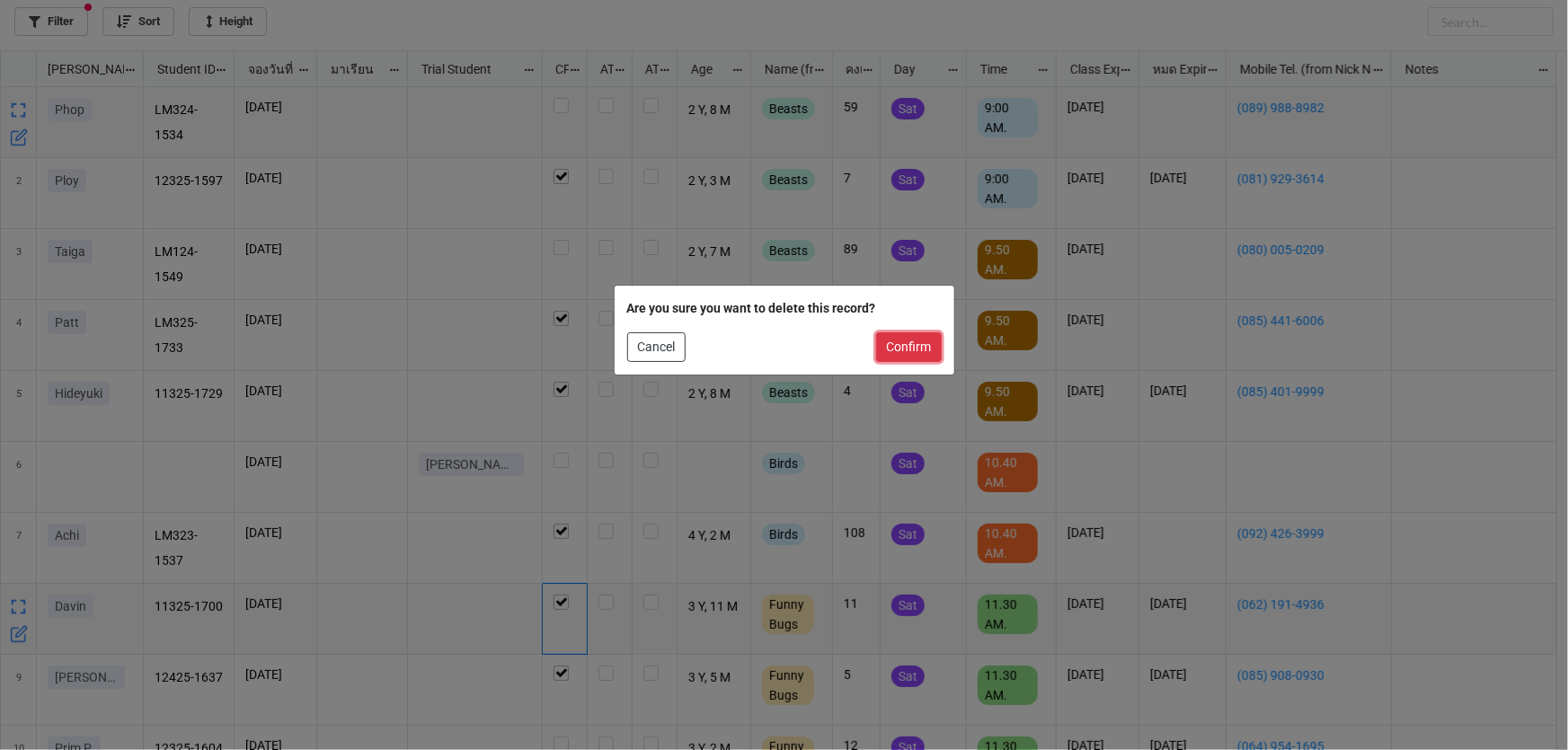
click at [922, 350] on button "Confirm" at bounding box center [909, 347] width 66 height 31
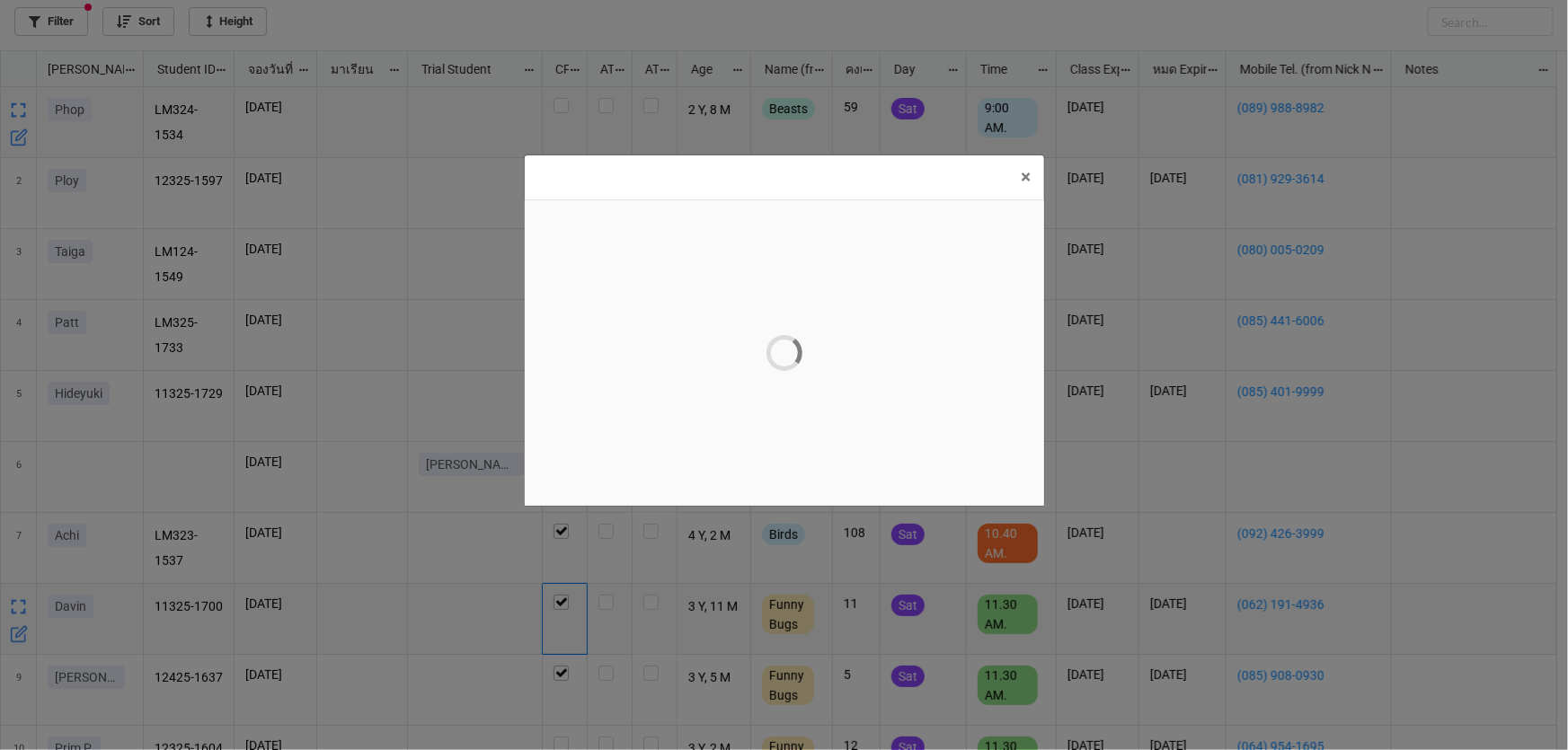
scroll to position [0, 0]
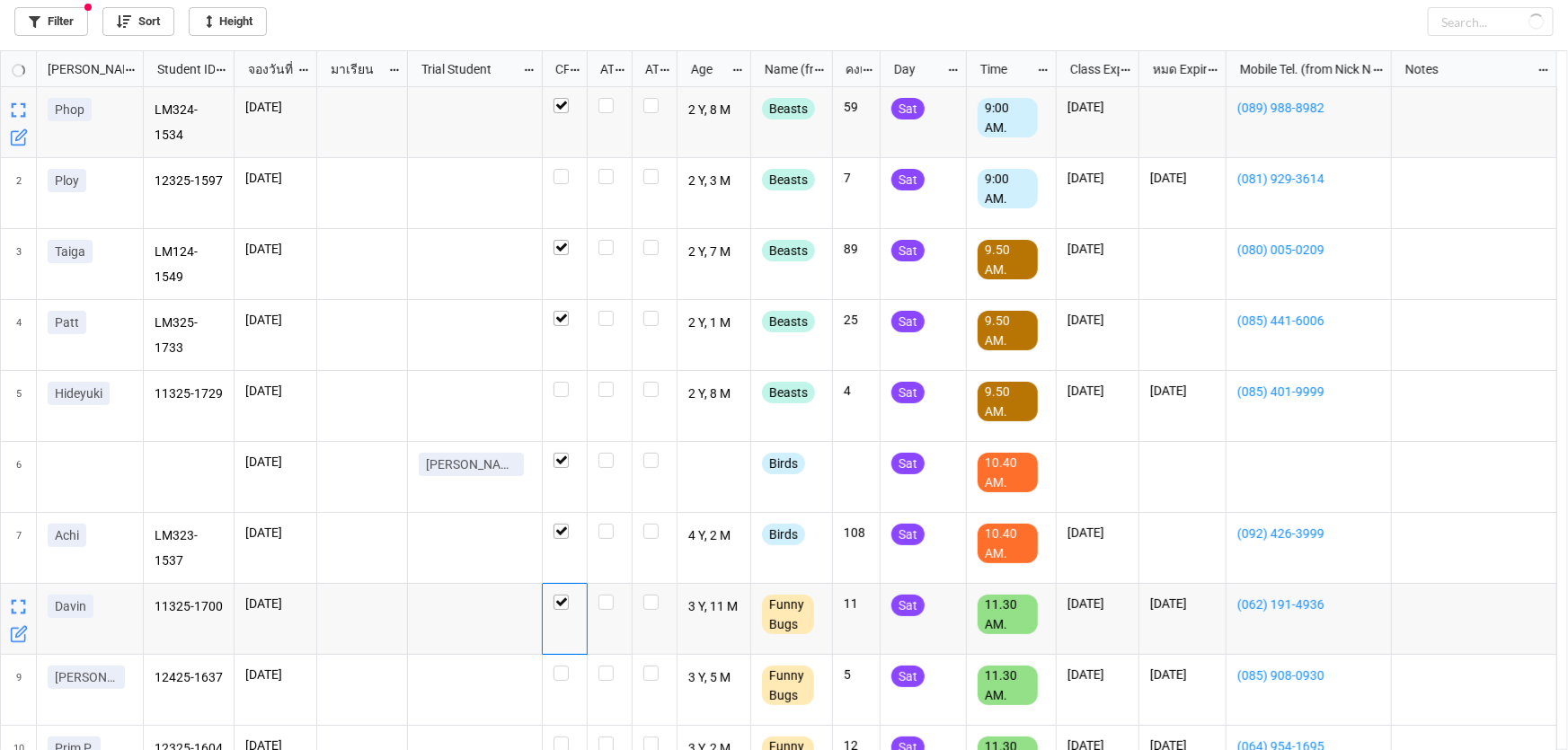
checkbox input "false"
checkbox input "true"
checkbox input "false"
checkbox input "true"
checkbox input "false"
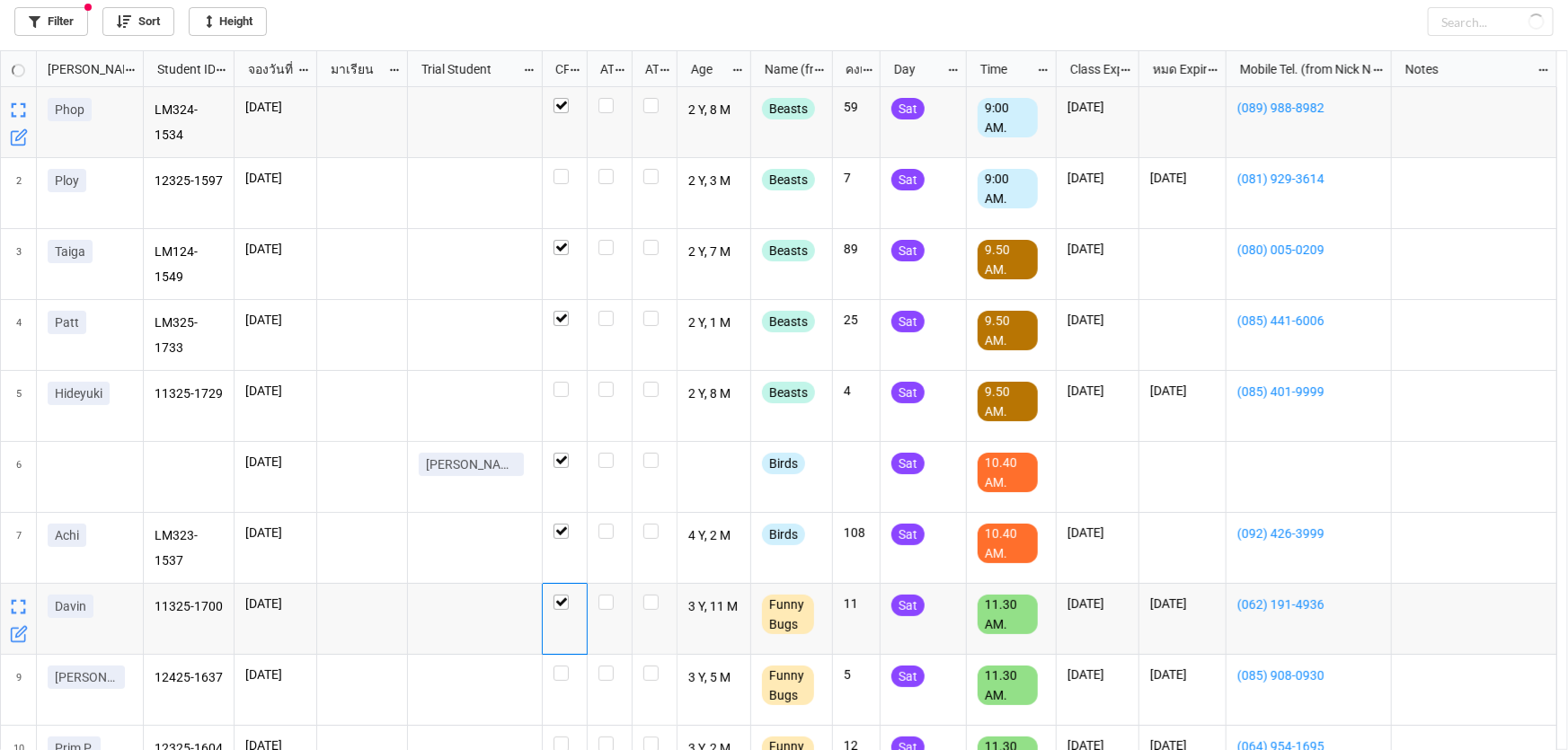
checkbox input "true"
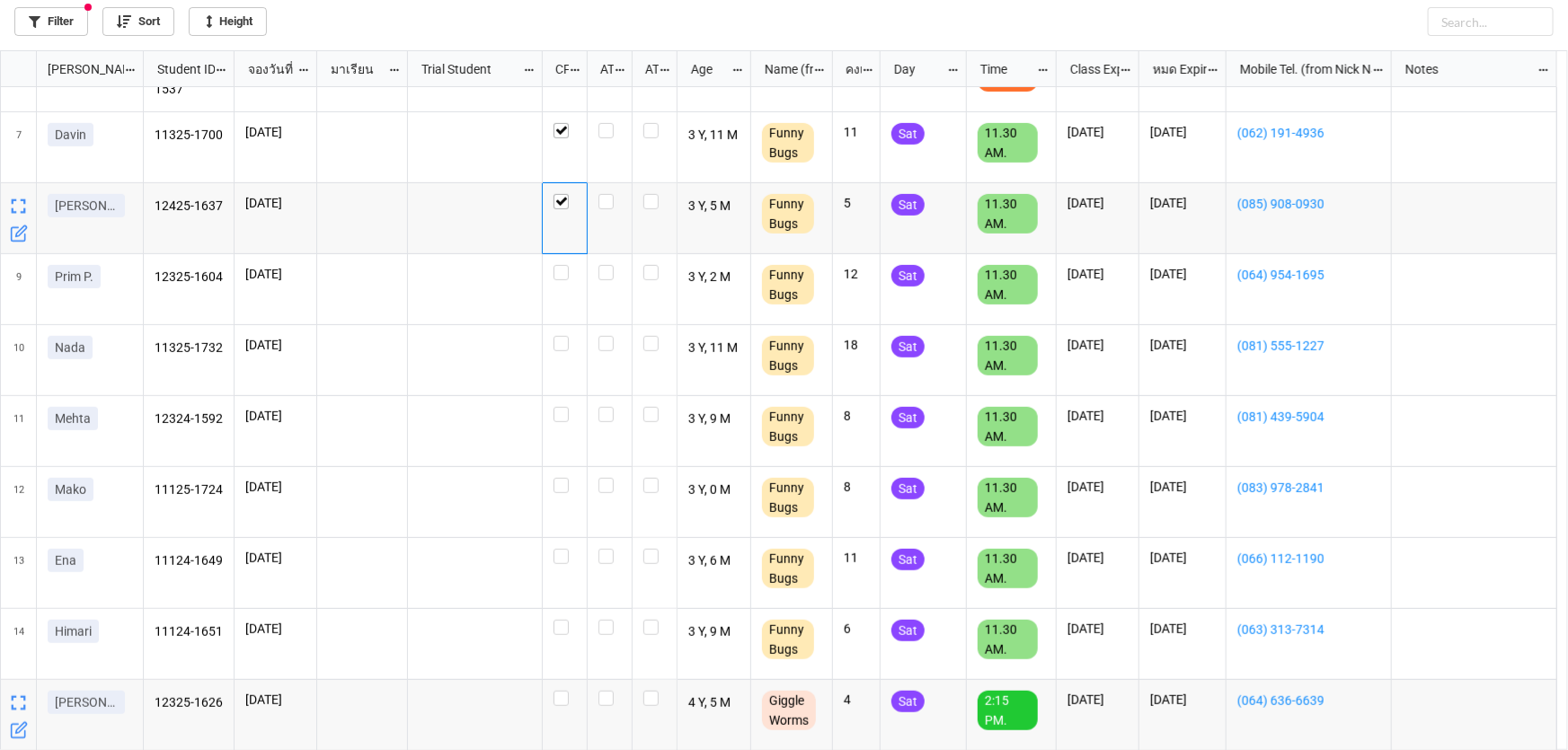
scroll to position [342, 0]
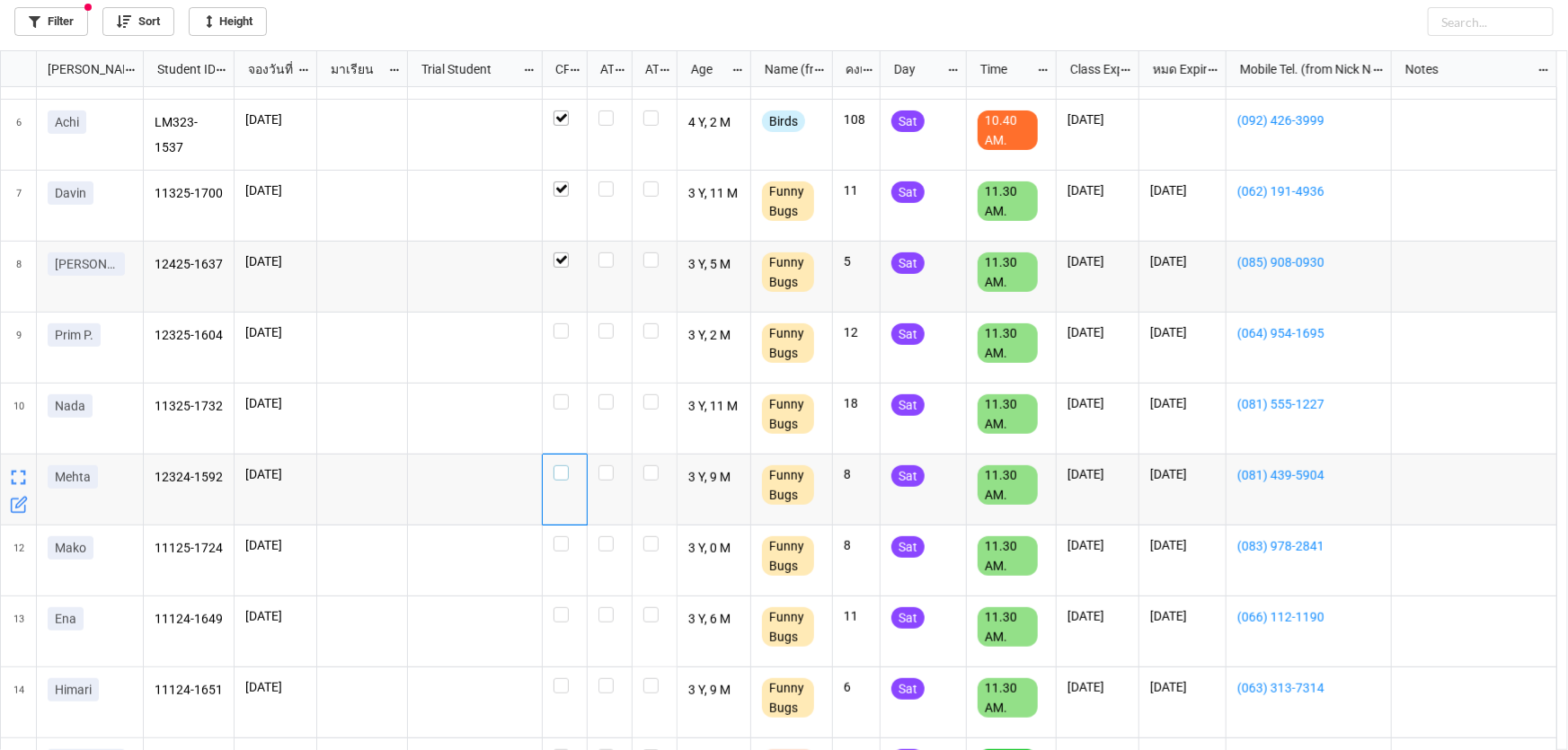
click at [557, 465] on label "grid" at bounding box center [564, 465] width 22 height 0
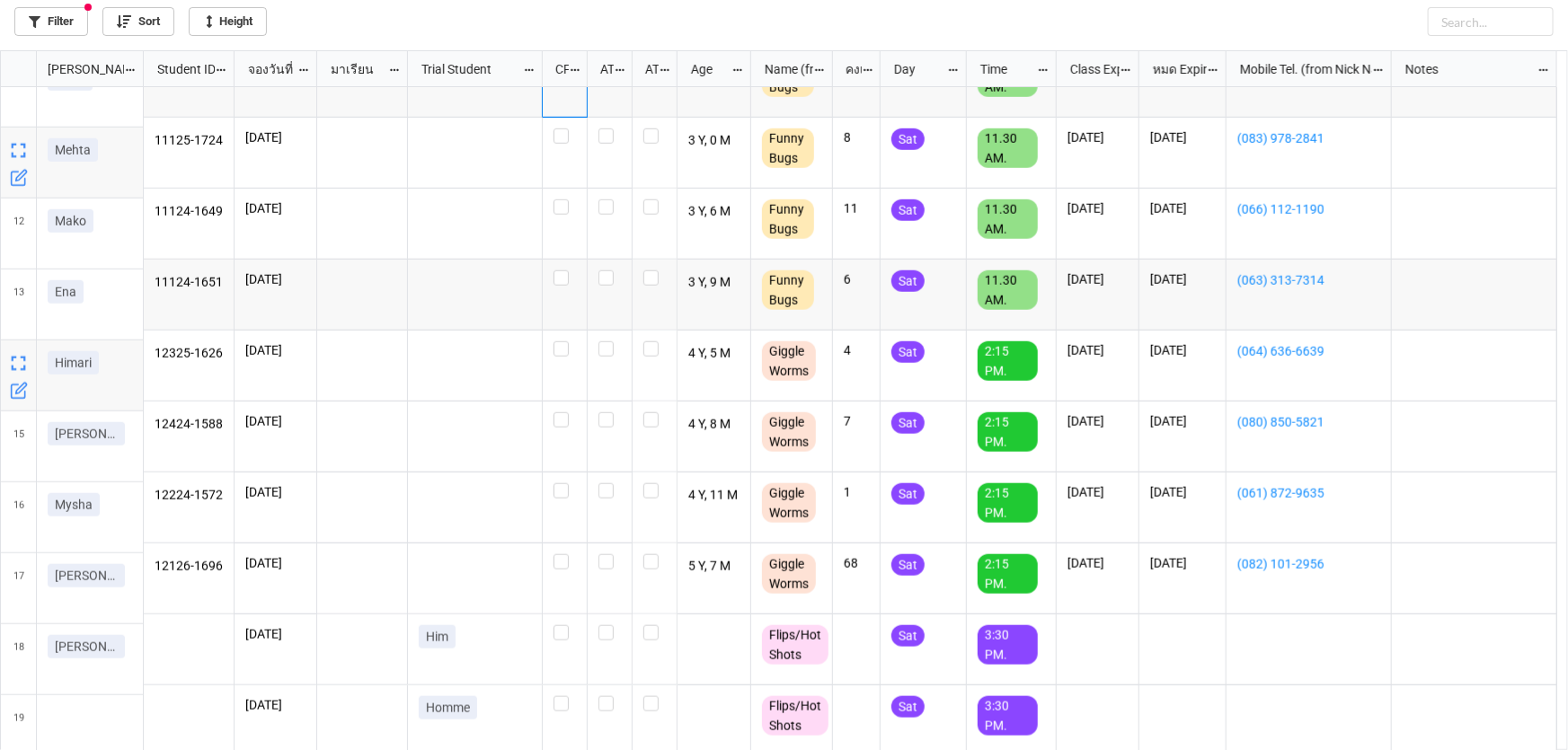
scroll to position [751, 0]
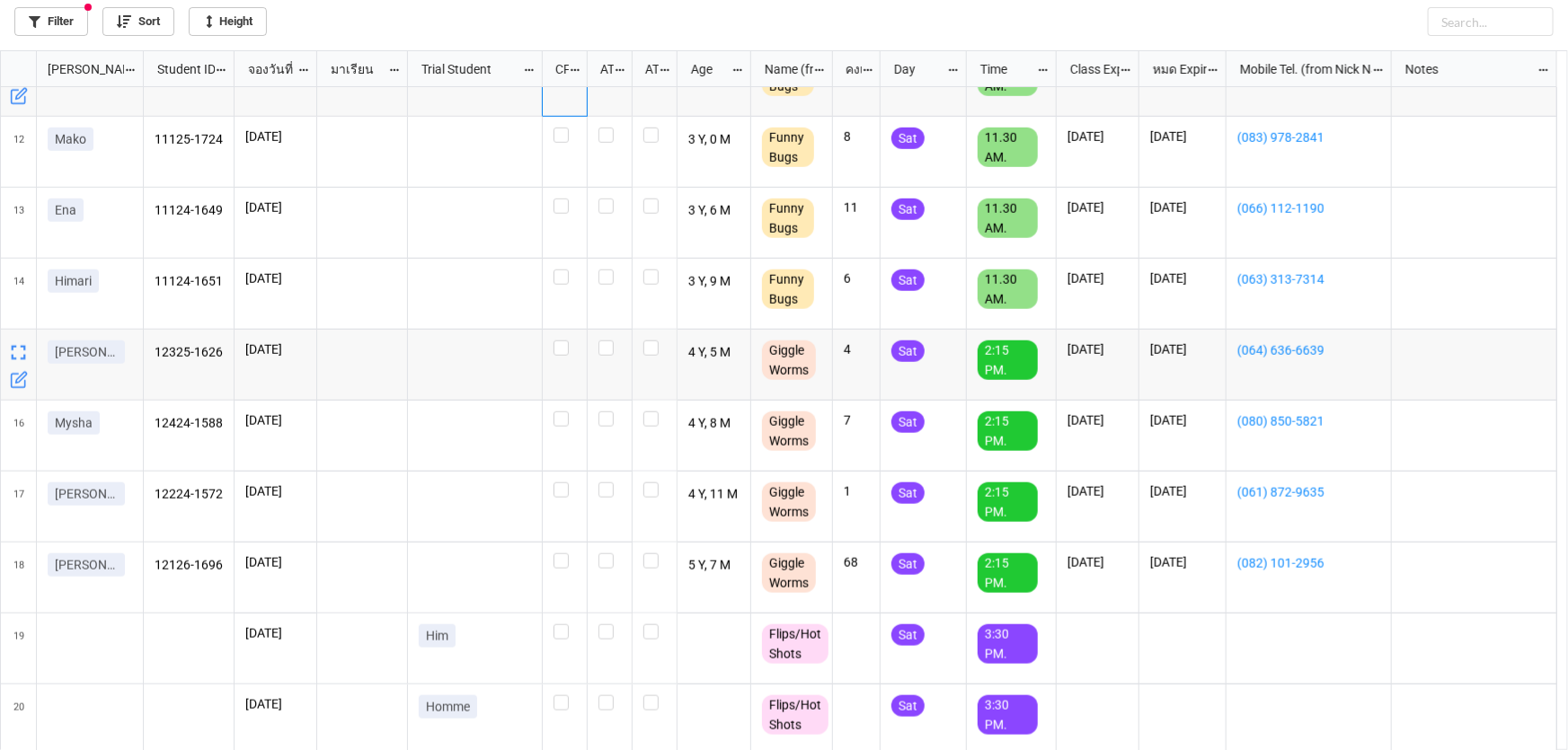
click at [552, 345] on div "grid" at bounding box center [565, 365] width 45 height 71
click at [559, 341] on label "grid" at bounding box center [564, 341] width 22 height 0
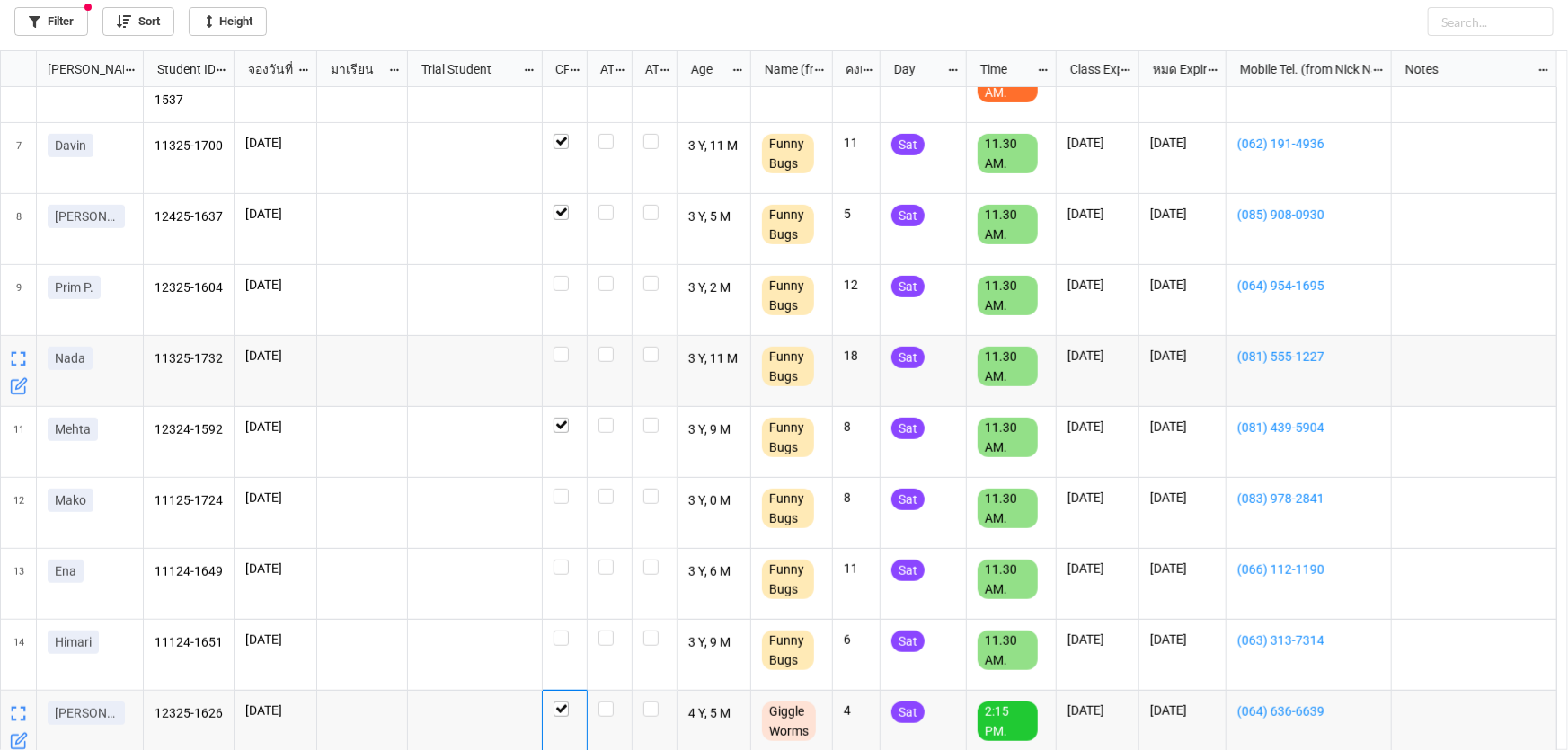
scroll to position [408, 0]
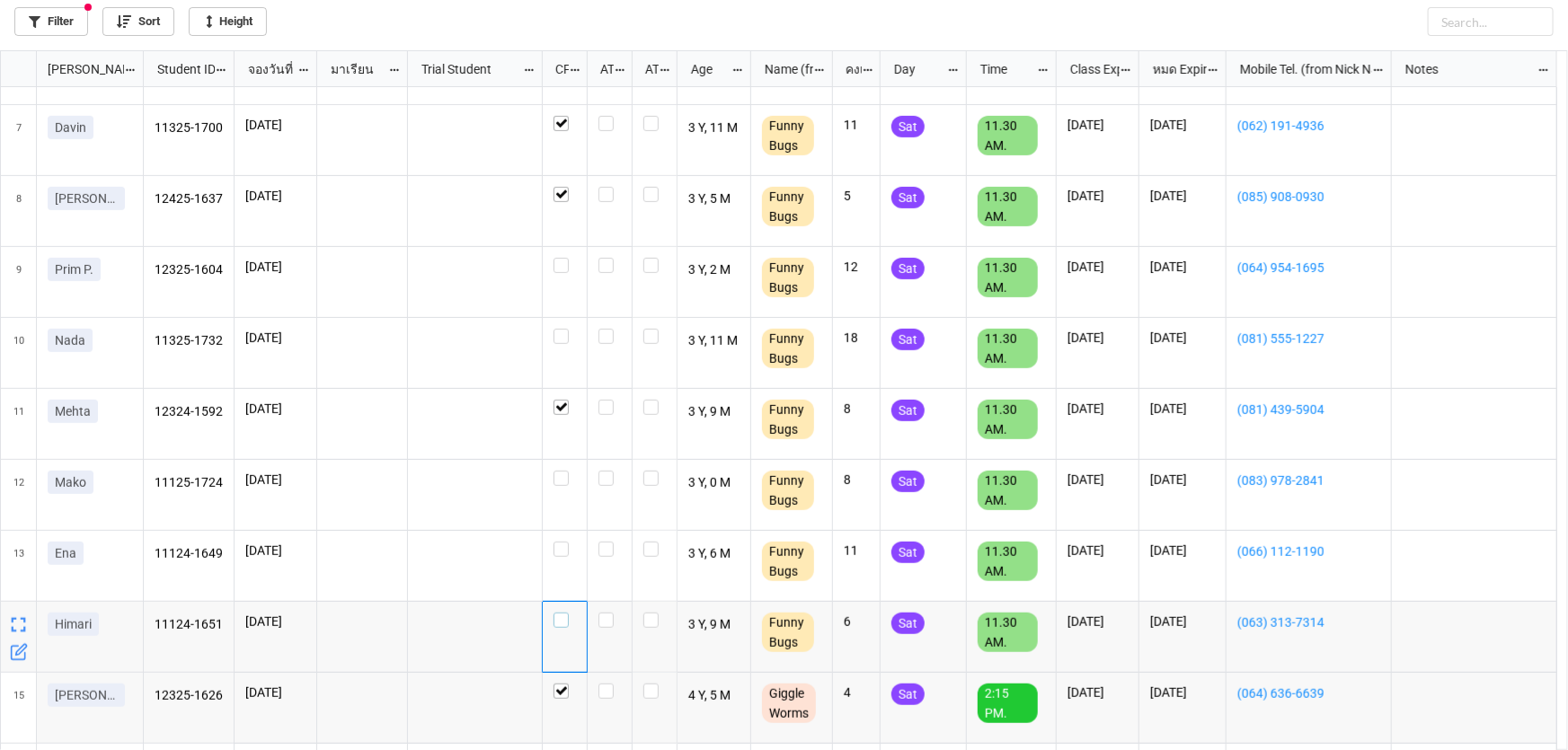
click at [572, 617] on div "grid" at bounding box center [564, 620] width 22 height 15
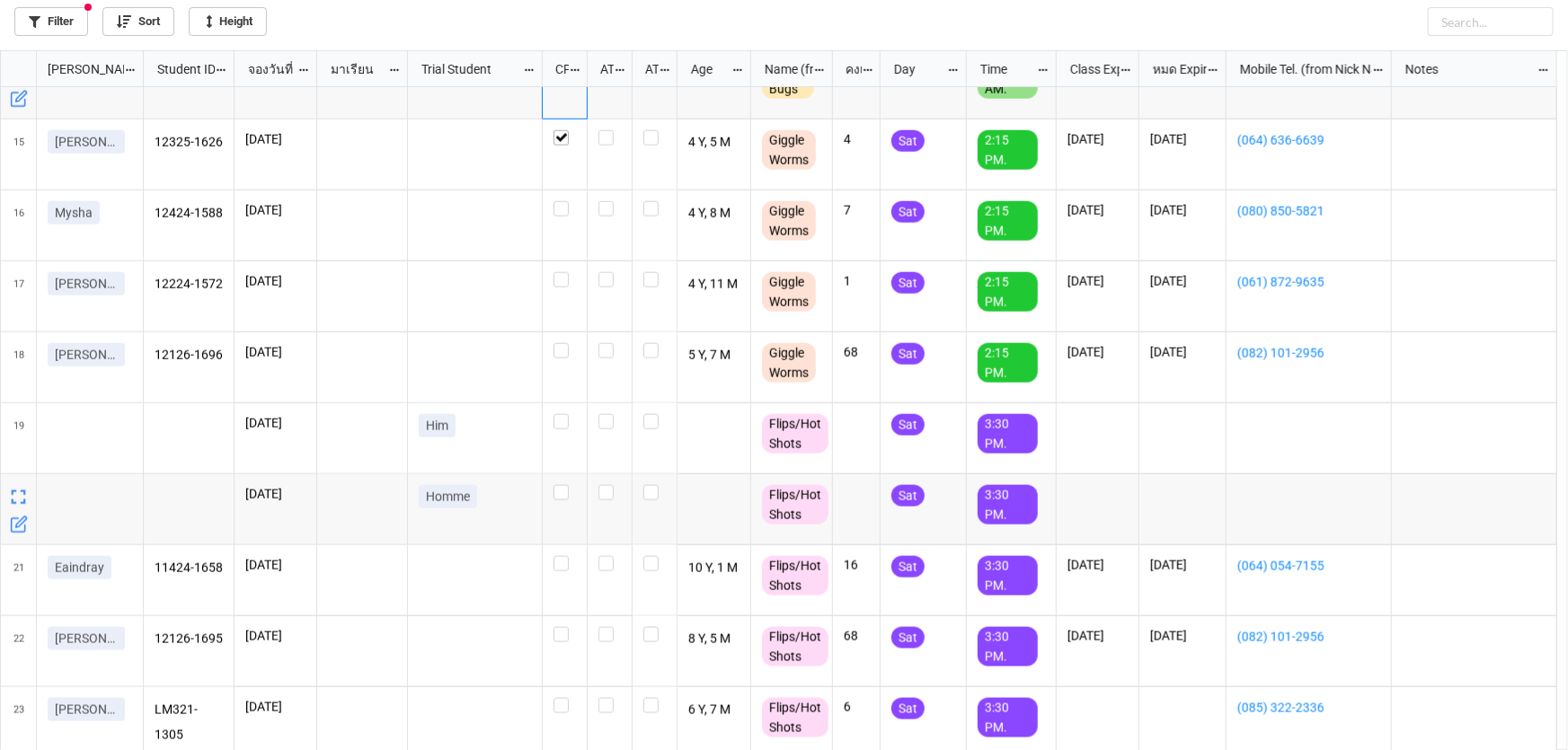
scroll to position [1033, 0]
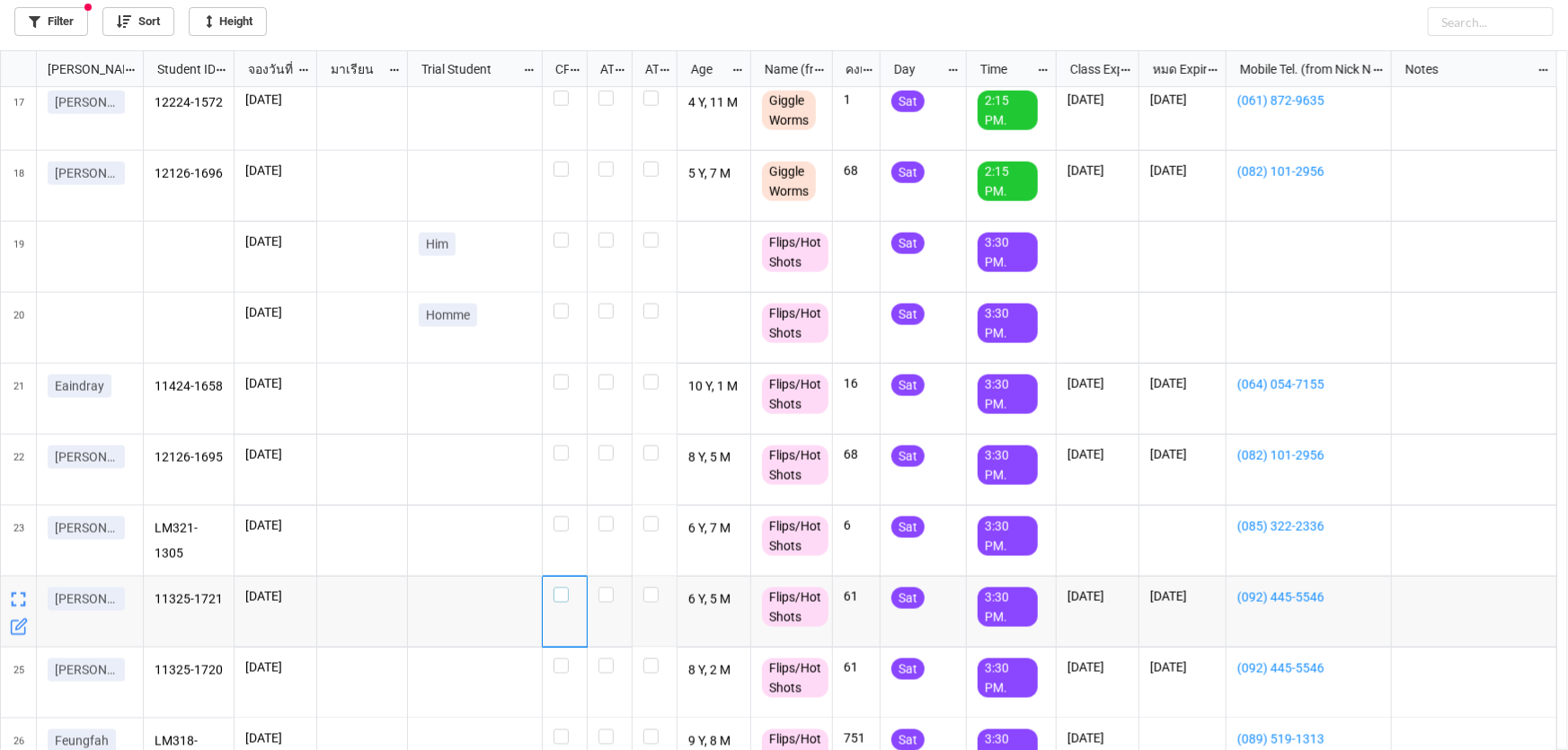
click at [557, 588] on label "grid" at bounding box center [564, 588] width 22 height 0
click at [566, 659] on label "grid" at bounding box center [564, 659] width 22 height 0
click at [558, 659] on label "grid" at bounding box center [564, 659] width 22 height 0
drag, startPoint x: 51, startPoint y: 391, endPoint x: 127, endPoint y: 402, distance: 76.2
click at [127, 402] on div "Eaindray" at bounding box center [90, 390] width 84 height 31
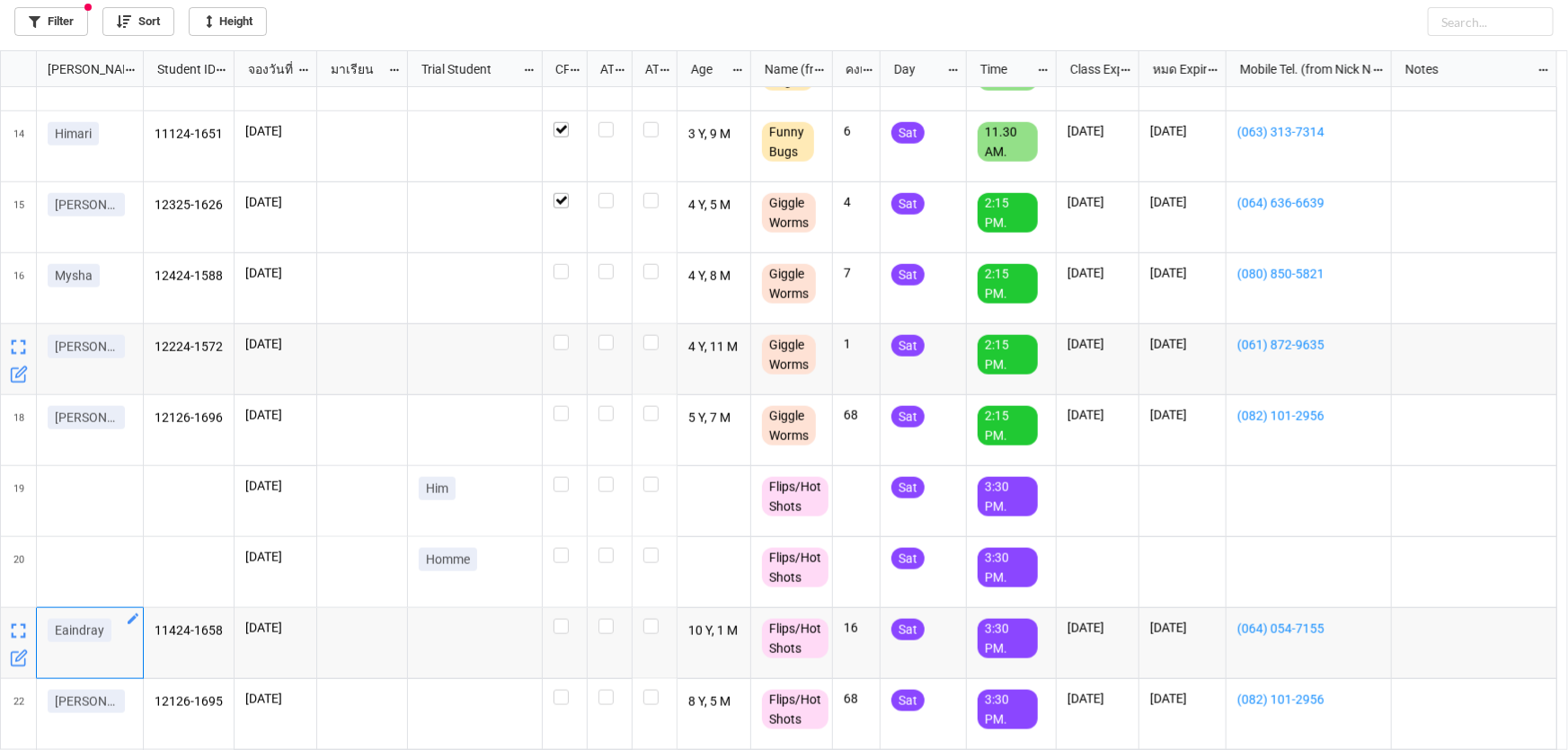
click at [13, 374] on icon "grid" at bounding box center [19, 375] width 18 height 18
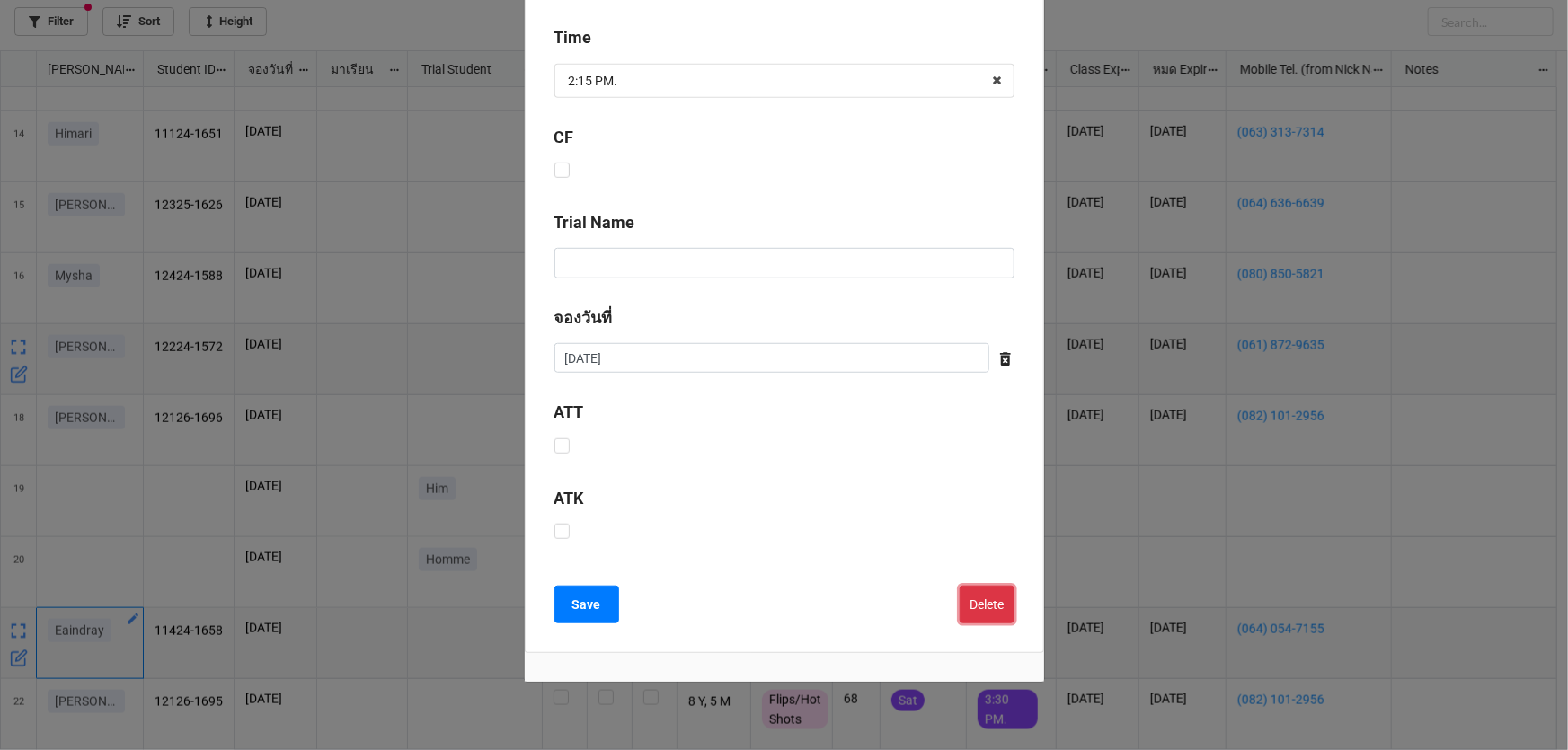
click at [1006, 603] on button "Delete" at bounding box center [987, 605] width 55 height 38
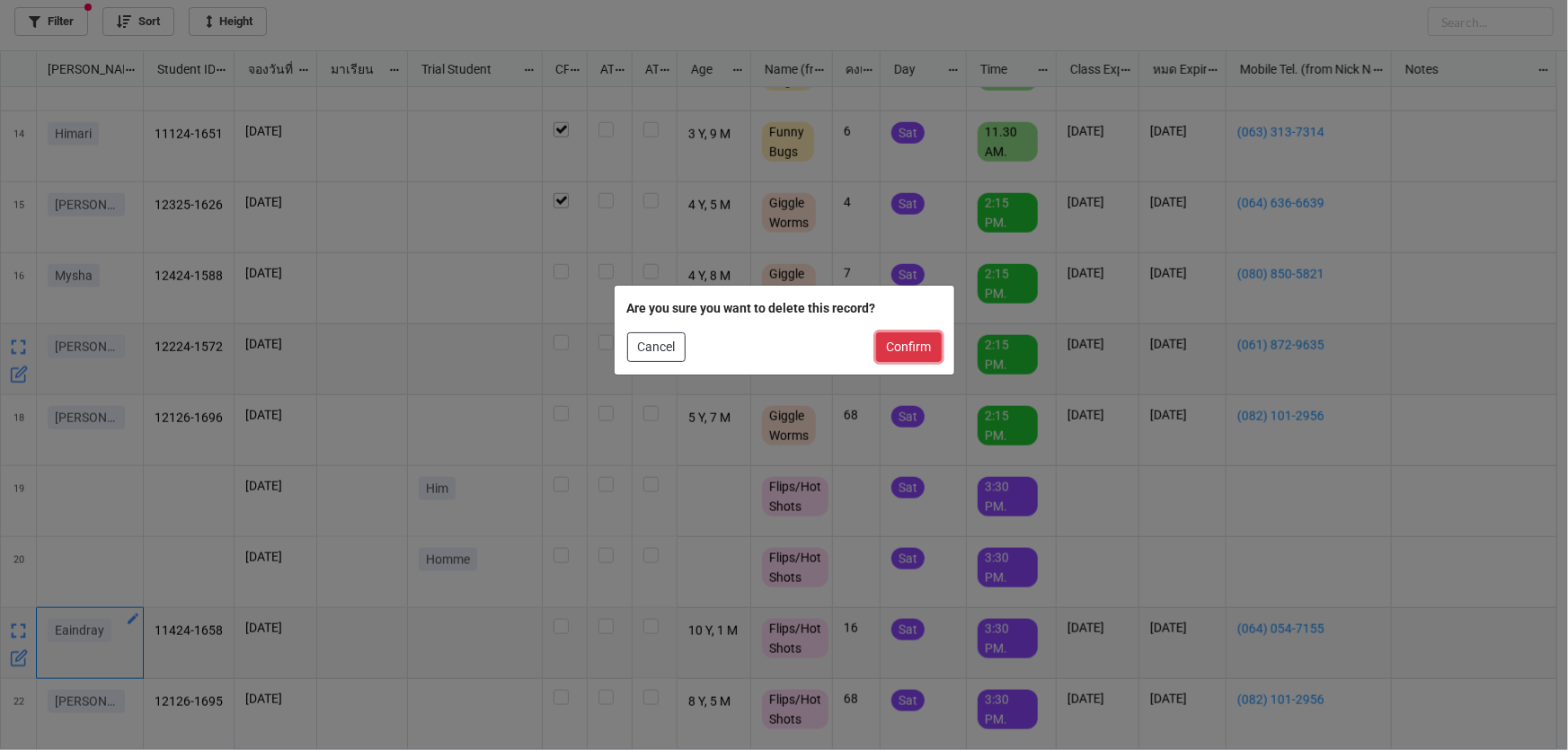
click at [907, 348] on button "Confirm" at bounding box center [909, 347] width 66 height 31
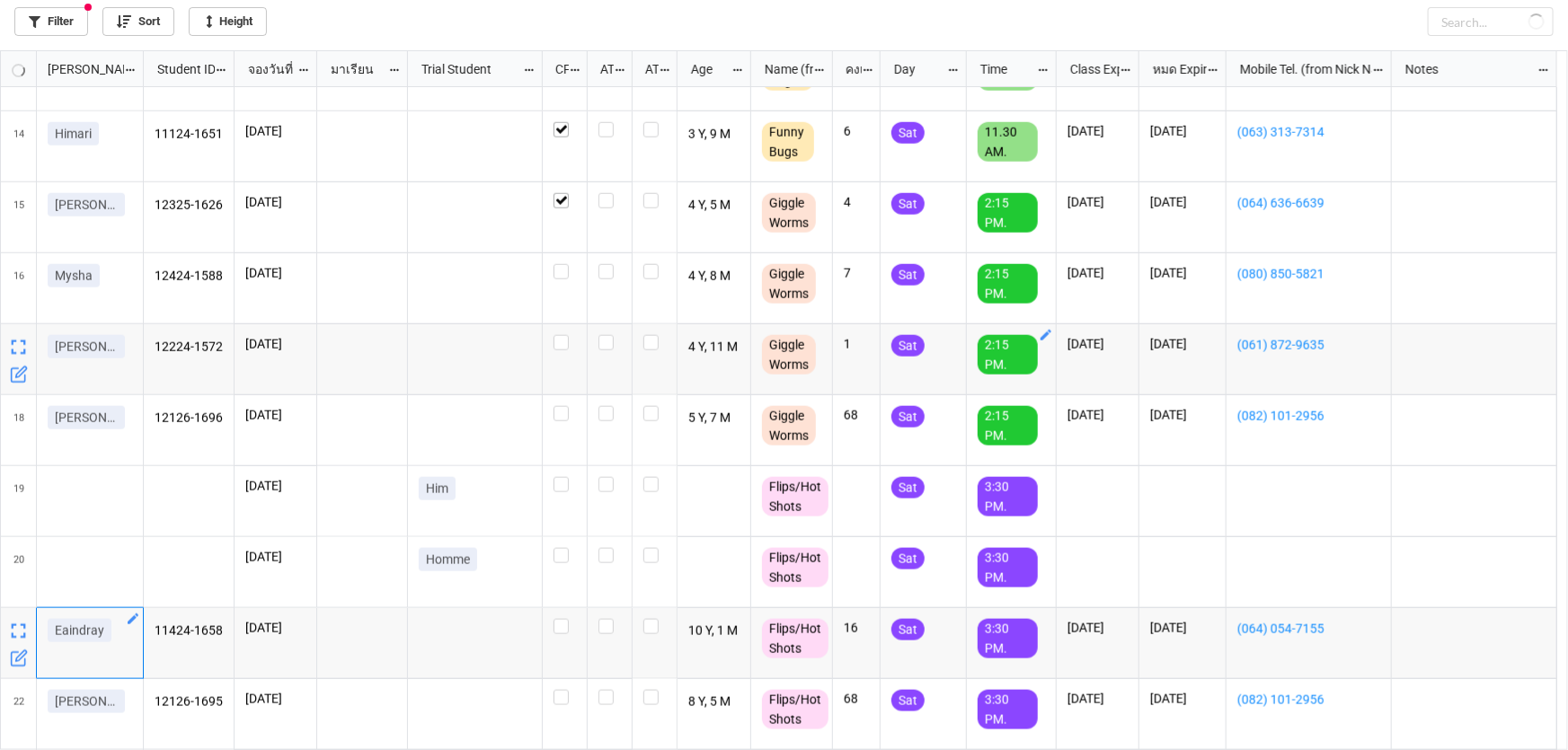
checkbox input "true"
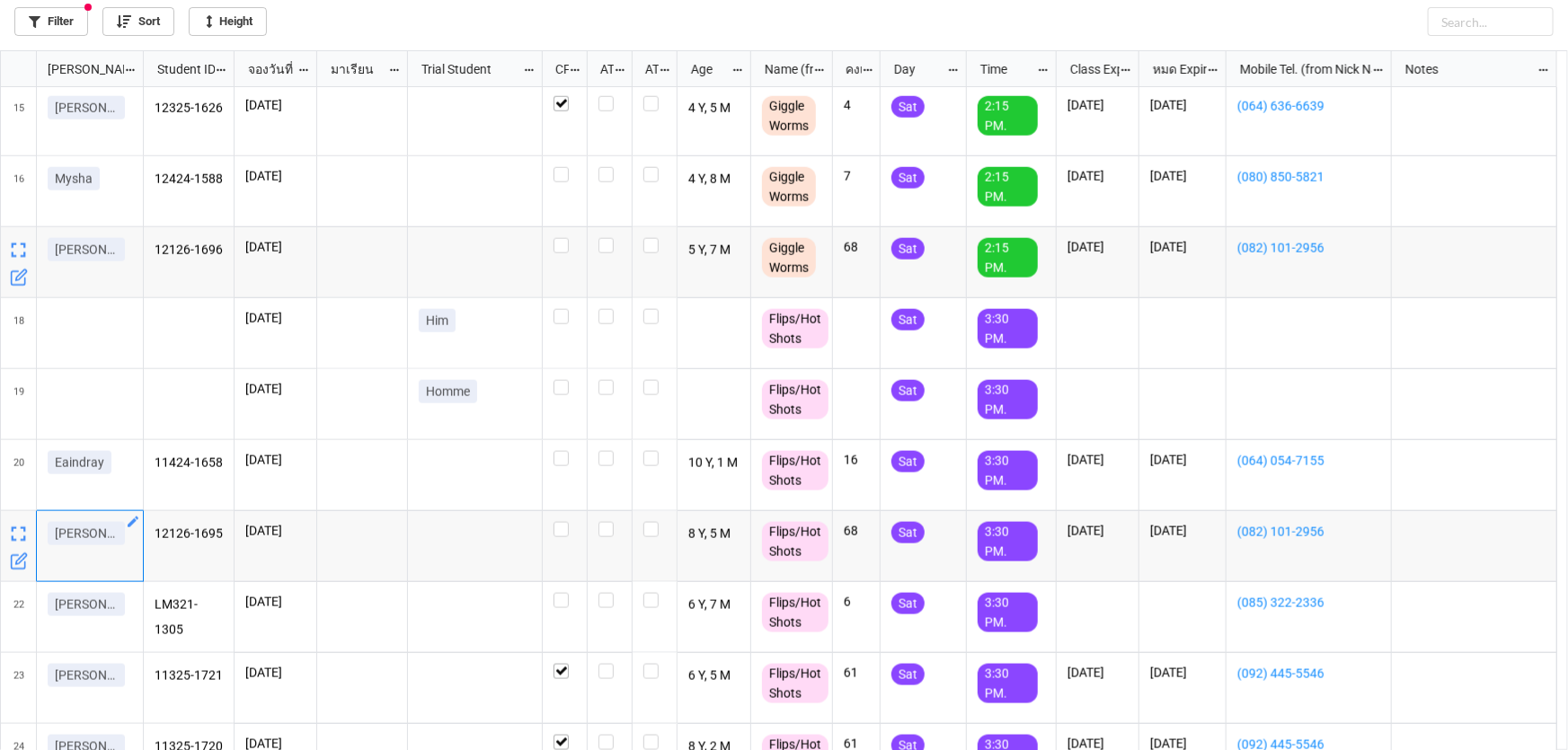
scroll to position [995, 0]
click at [566, 239] on label "grid" at bounding box center [564, 239] width 22 height 0
click at [557, 523] on label "grid" at bounding box center [564, 523] width 22 height 0
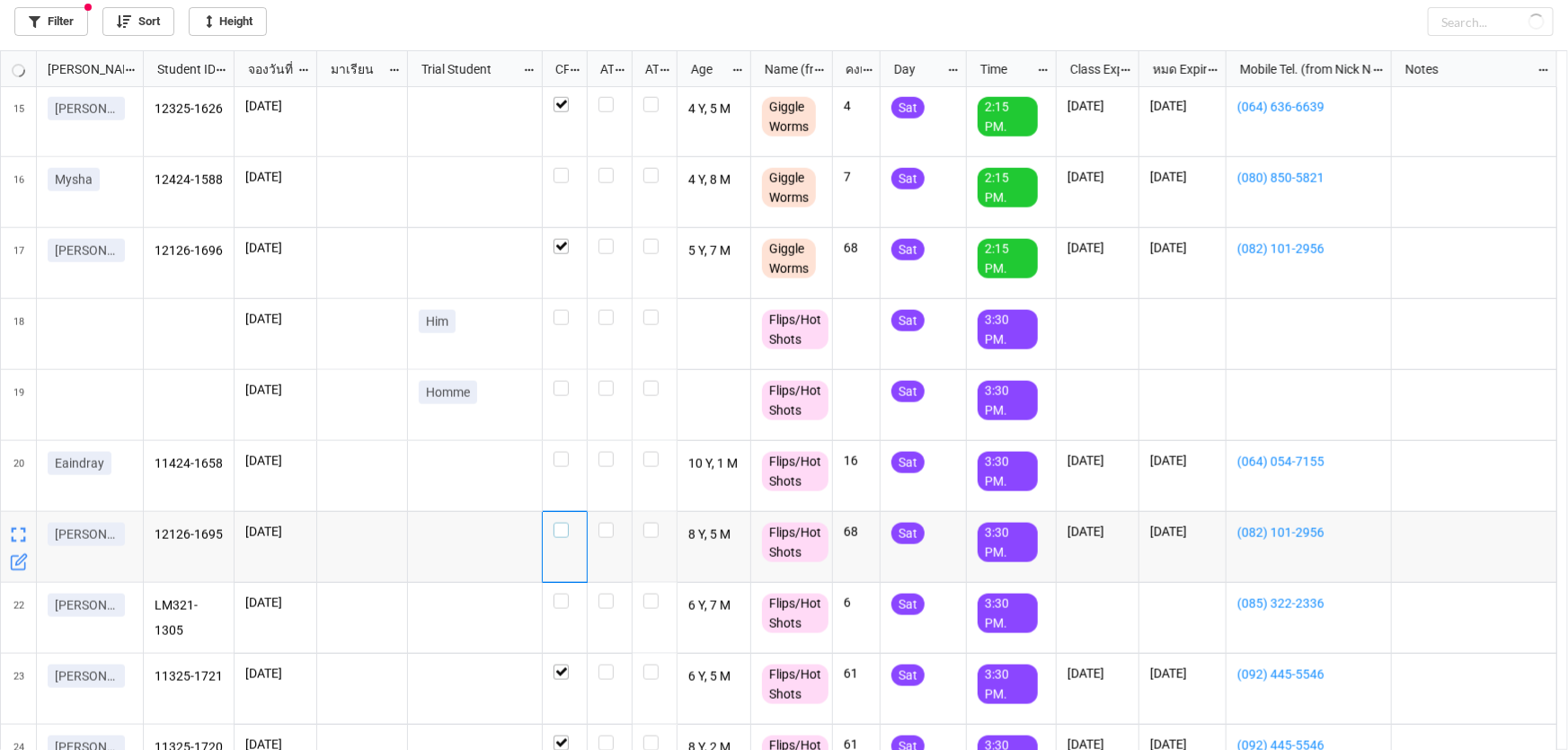
click at [562, 523] on label "grid" at bounding box center [564, 523] width 22 height 0
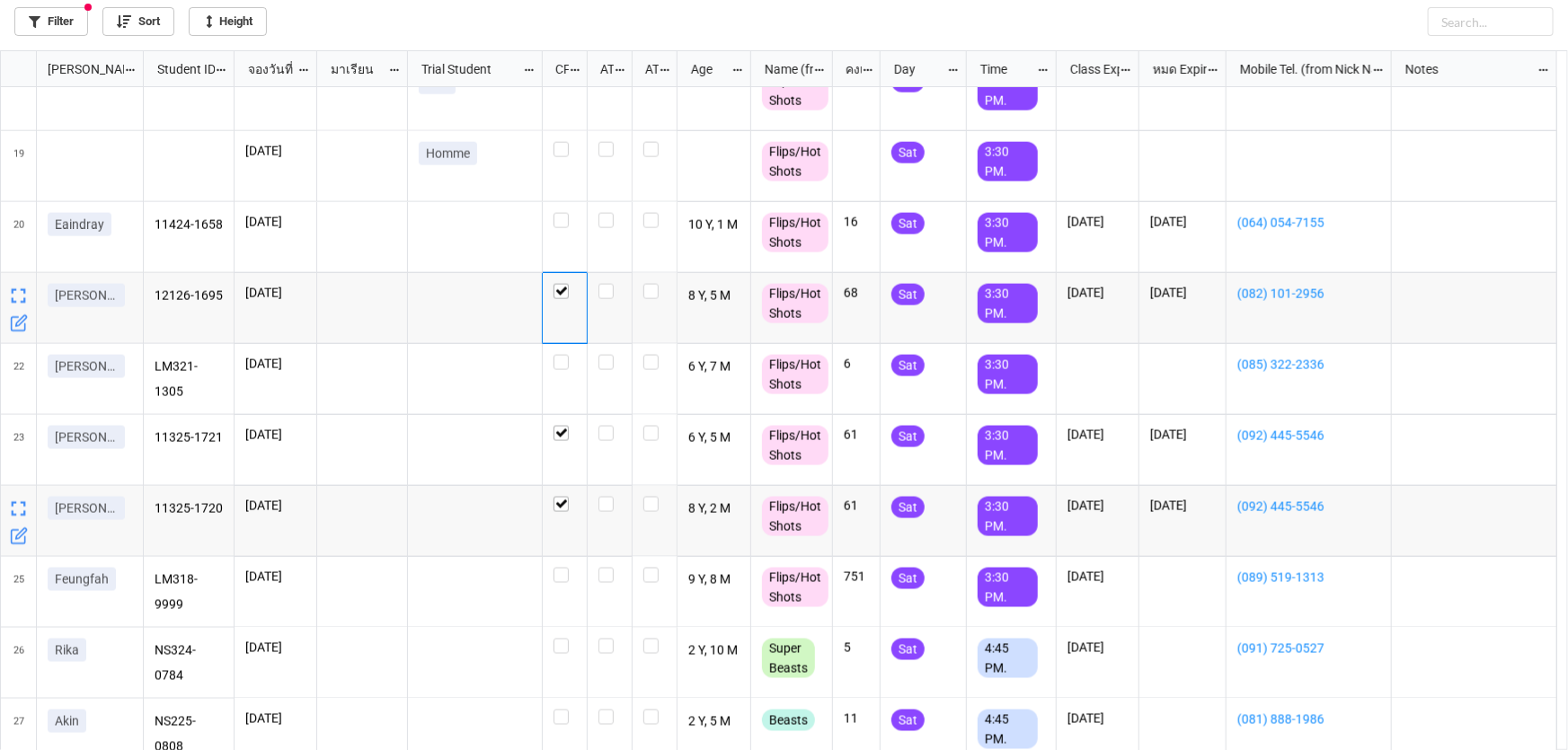
scroll to position [1252, 0]
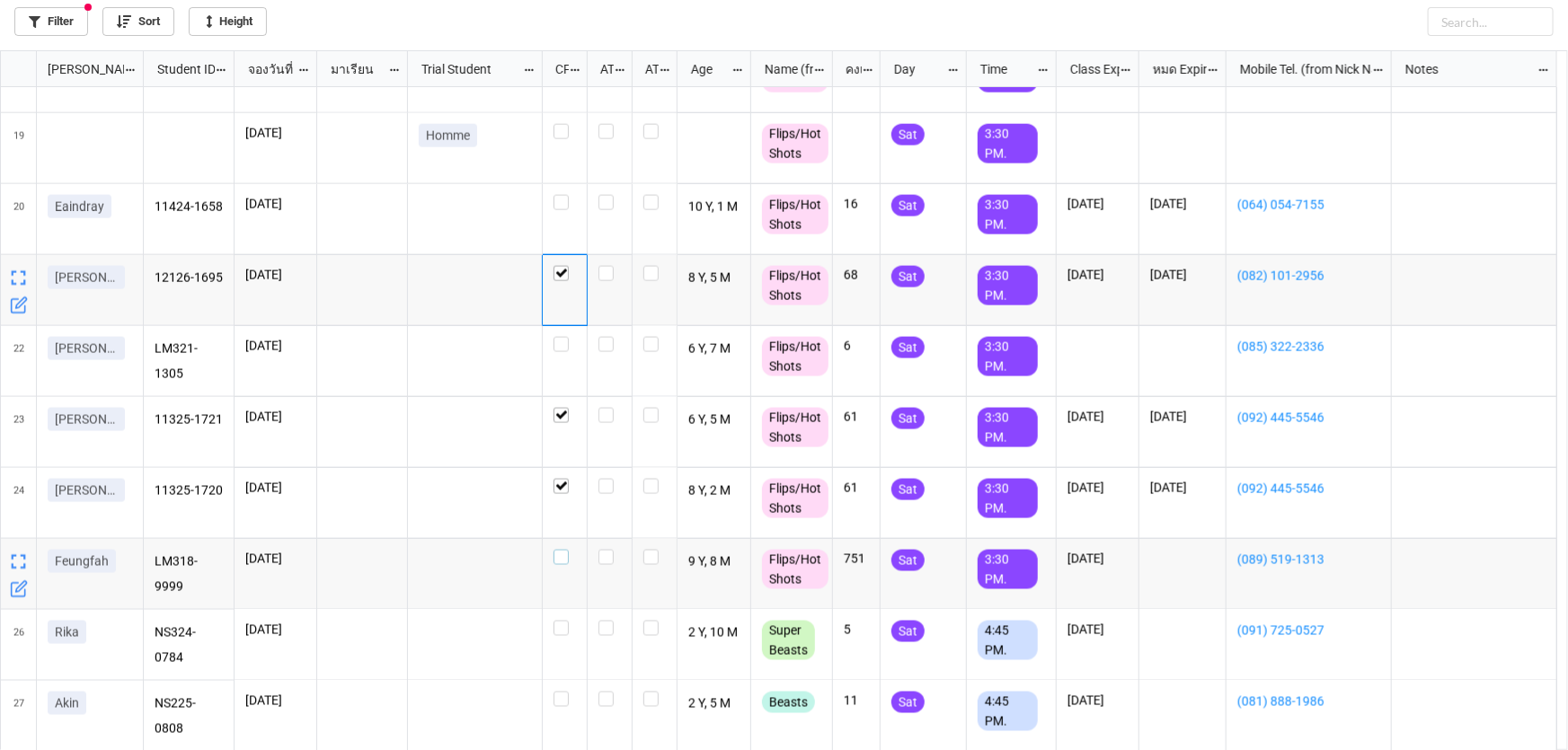
click at [567, 550] on label "grid" at bounding box center [564, 550] width 22 height 0
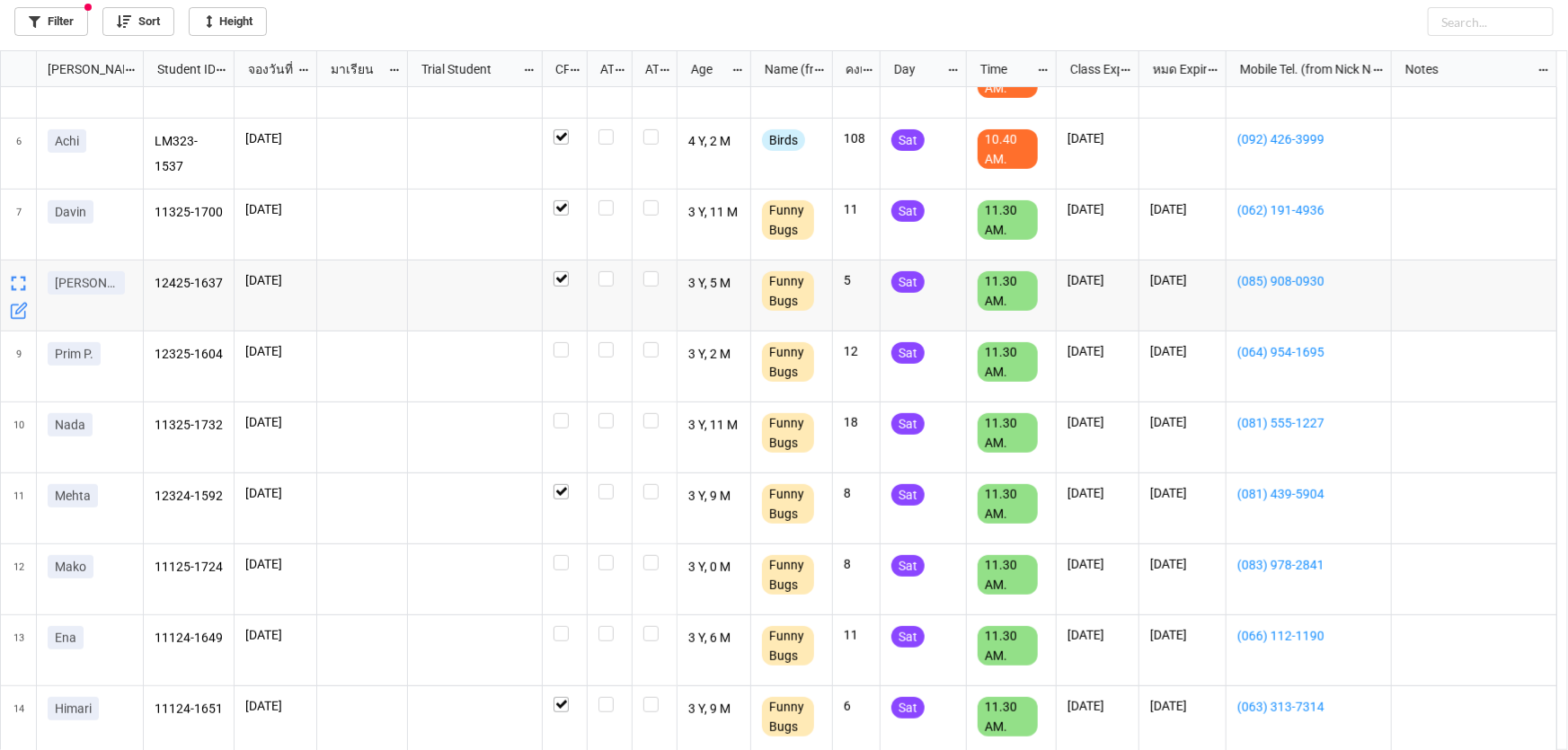
scroll to position [326, 0]
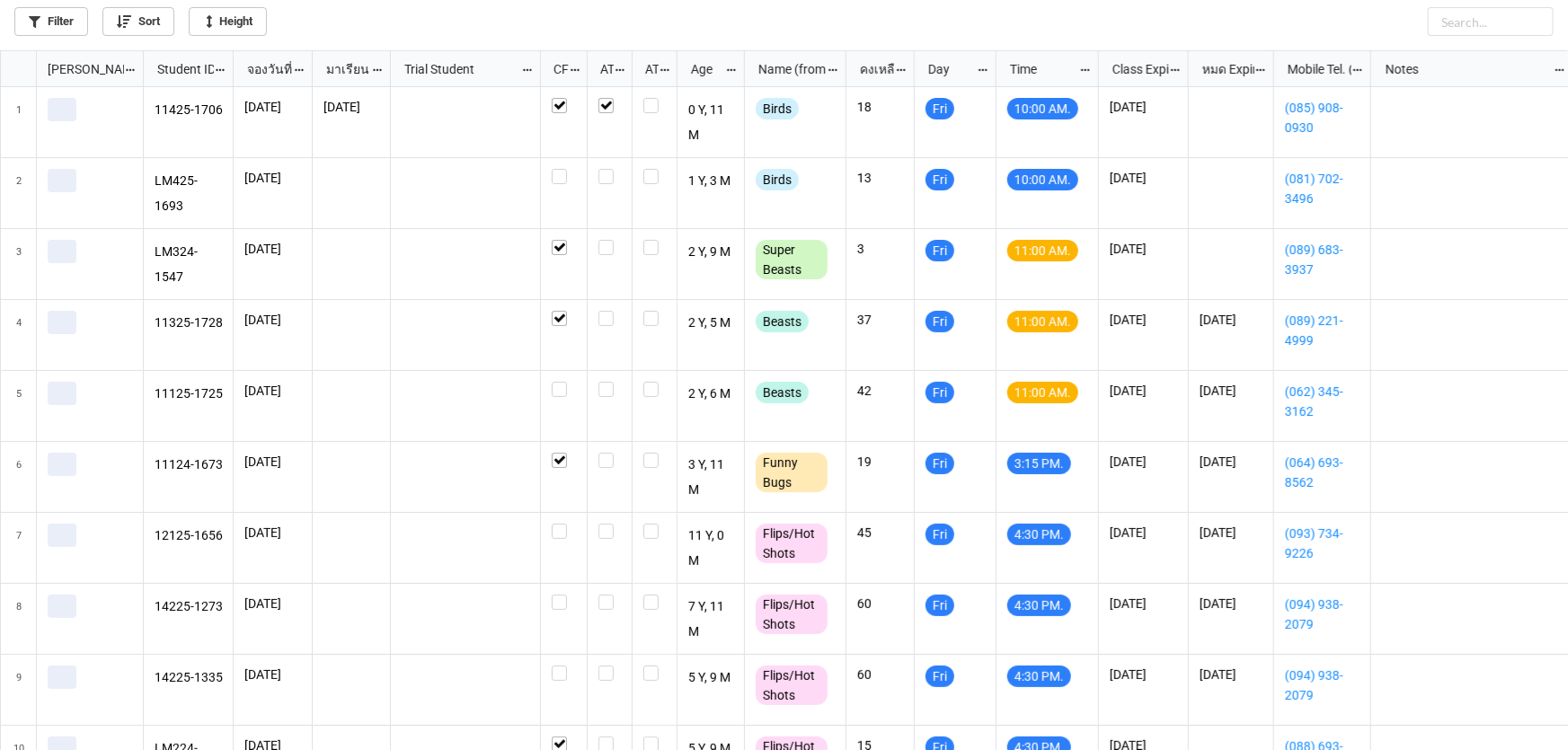
scroll to position [690, 1557]
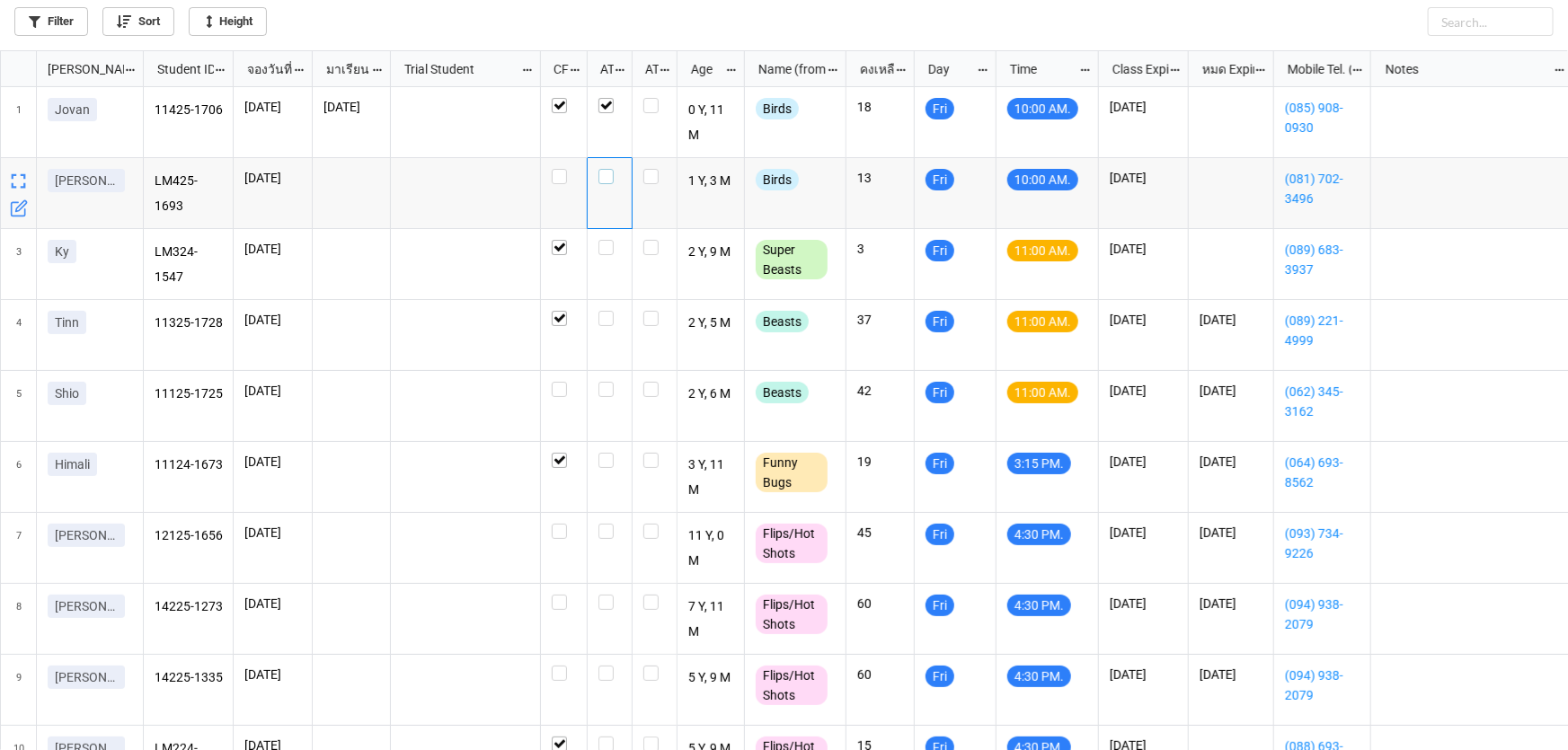
click at [605, 169] on label "grid" at bounding box center [609, 169] width 22 height 0
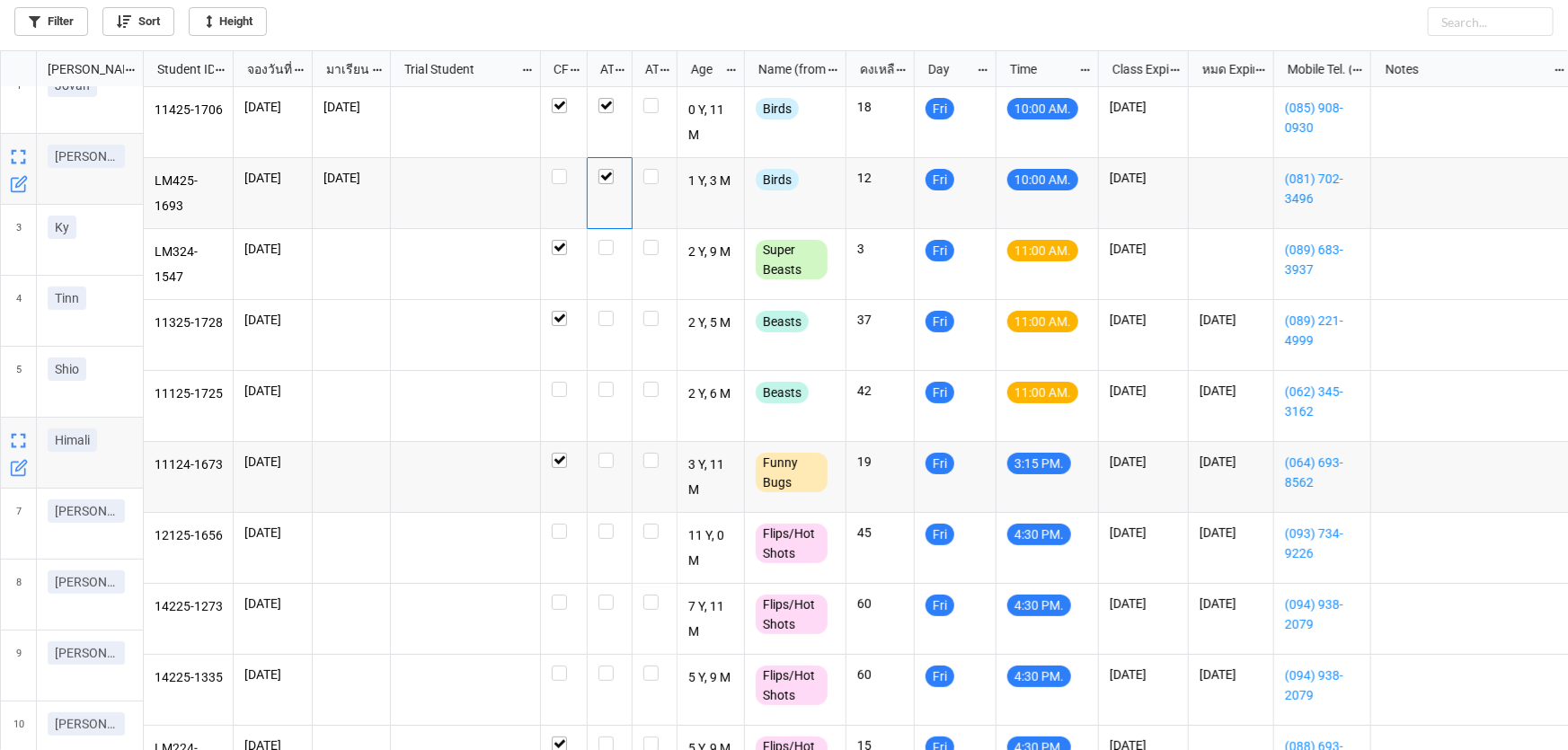
scroll to position [0, 0]
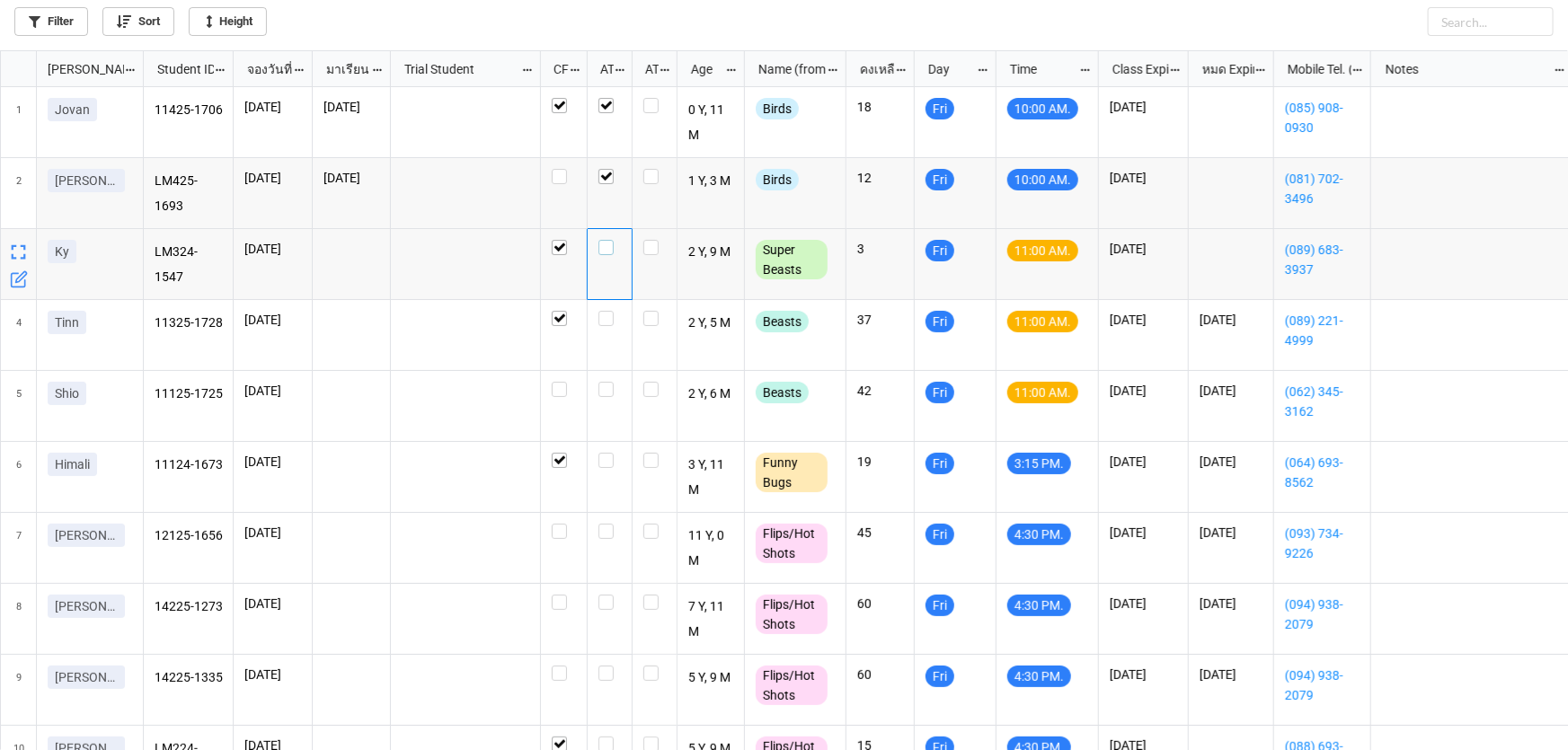
click at [602, 240] on label "grid" at bounding box center [609, 240] width 22 height 0
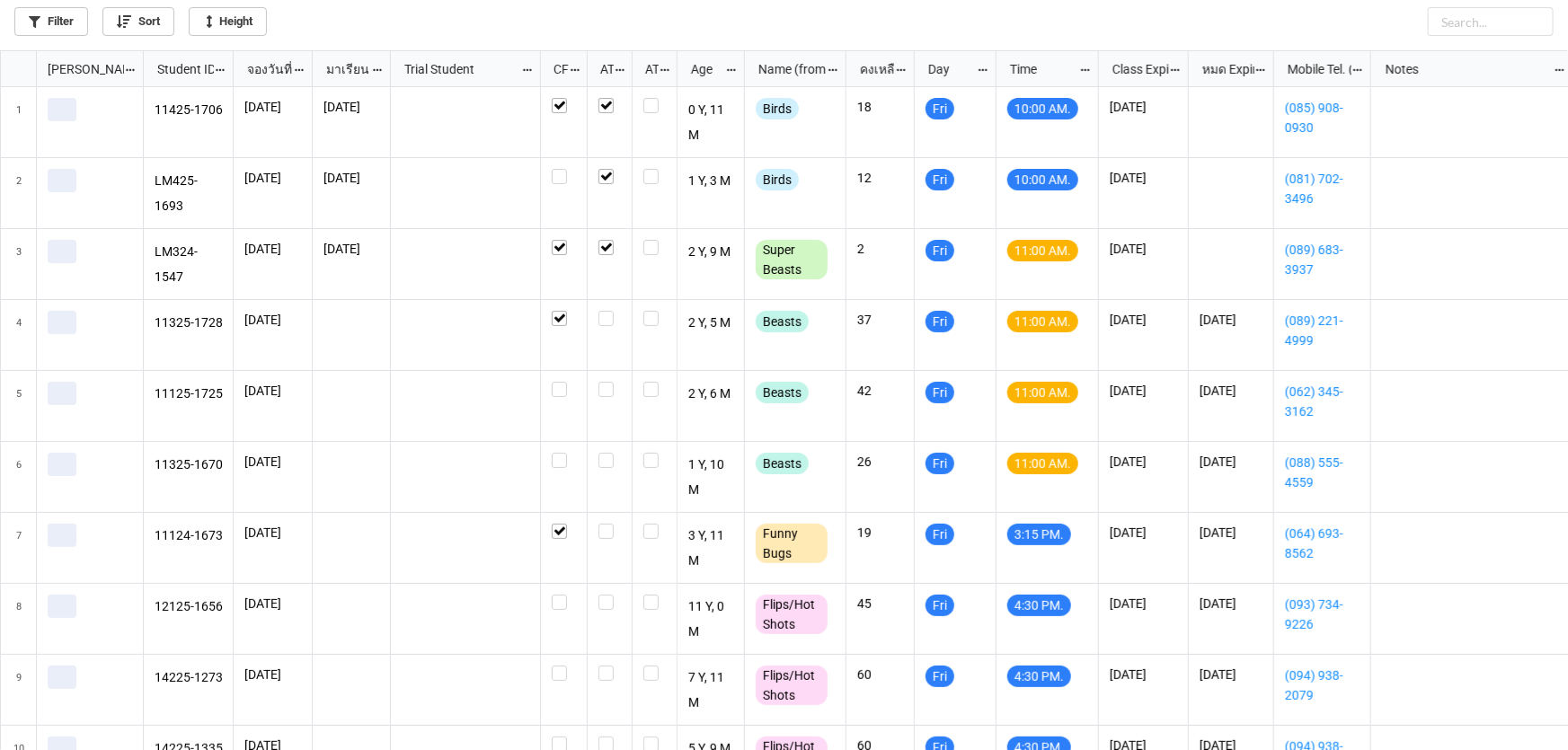
scroll to position [690, 1557]
click at [607, 453] on label "grid" at bounding box center [609, 453] width 22 height 0
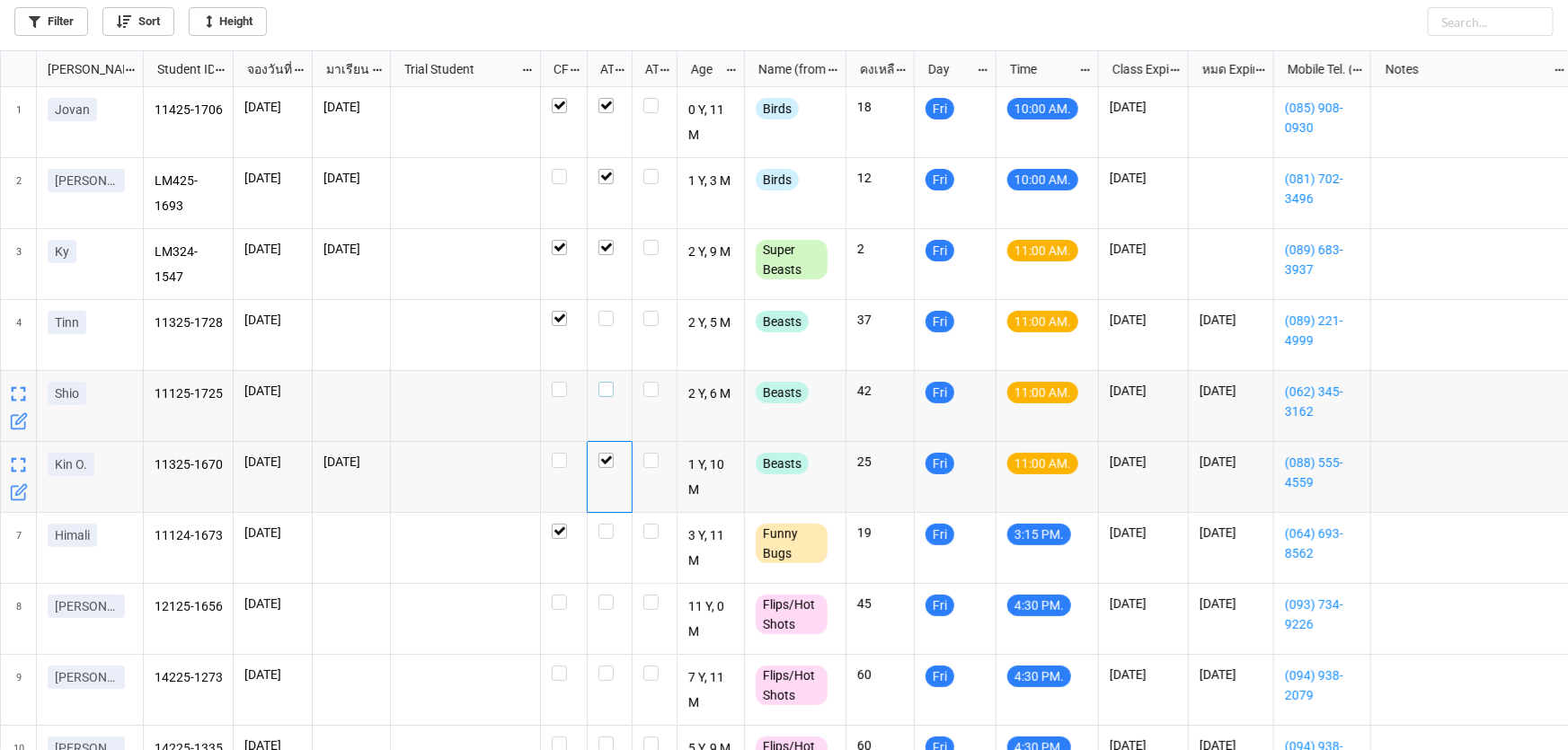
click at [609, 382] on label "grid" at bounding box center [609, 382] width 22 height 0
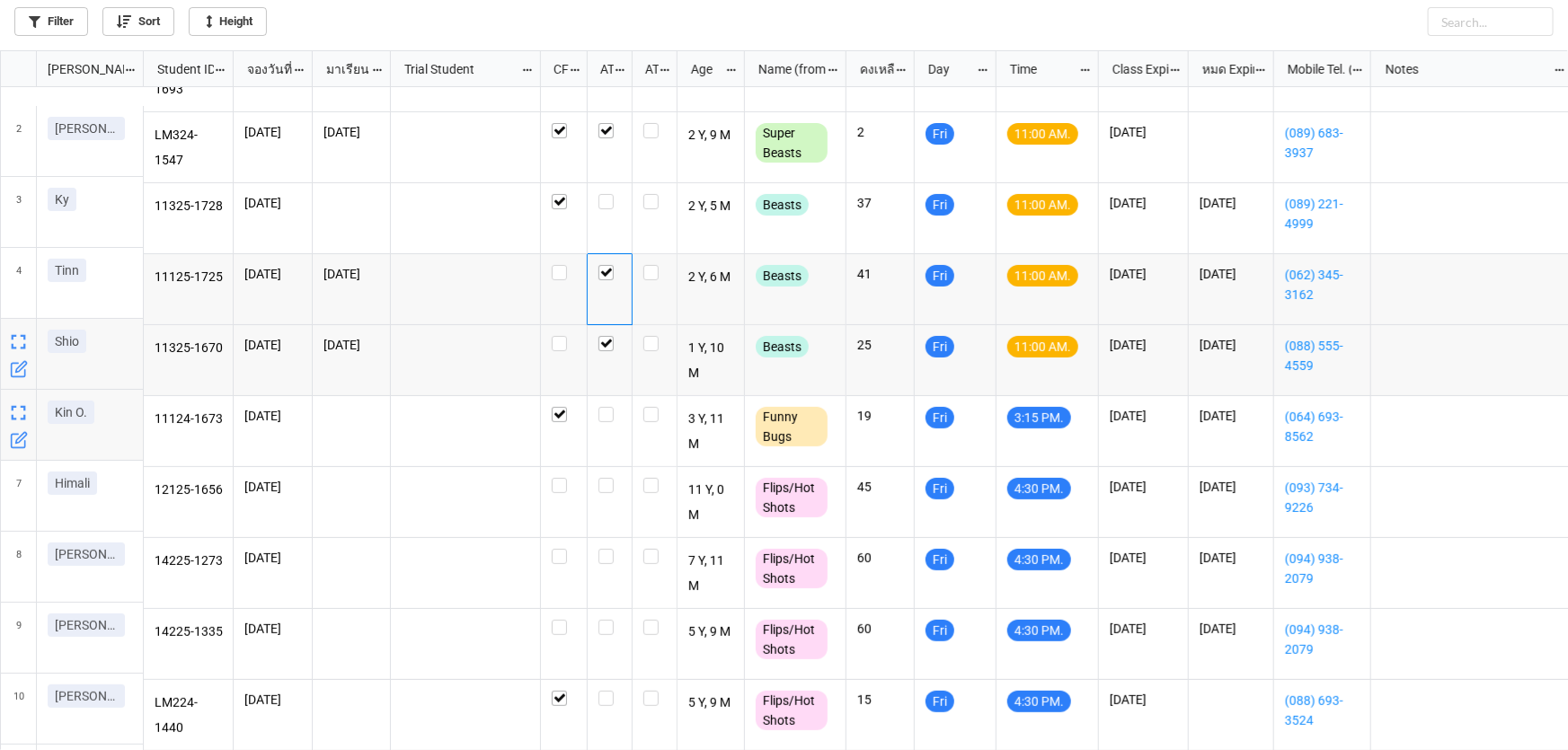
scroll to position [126, 0]
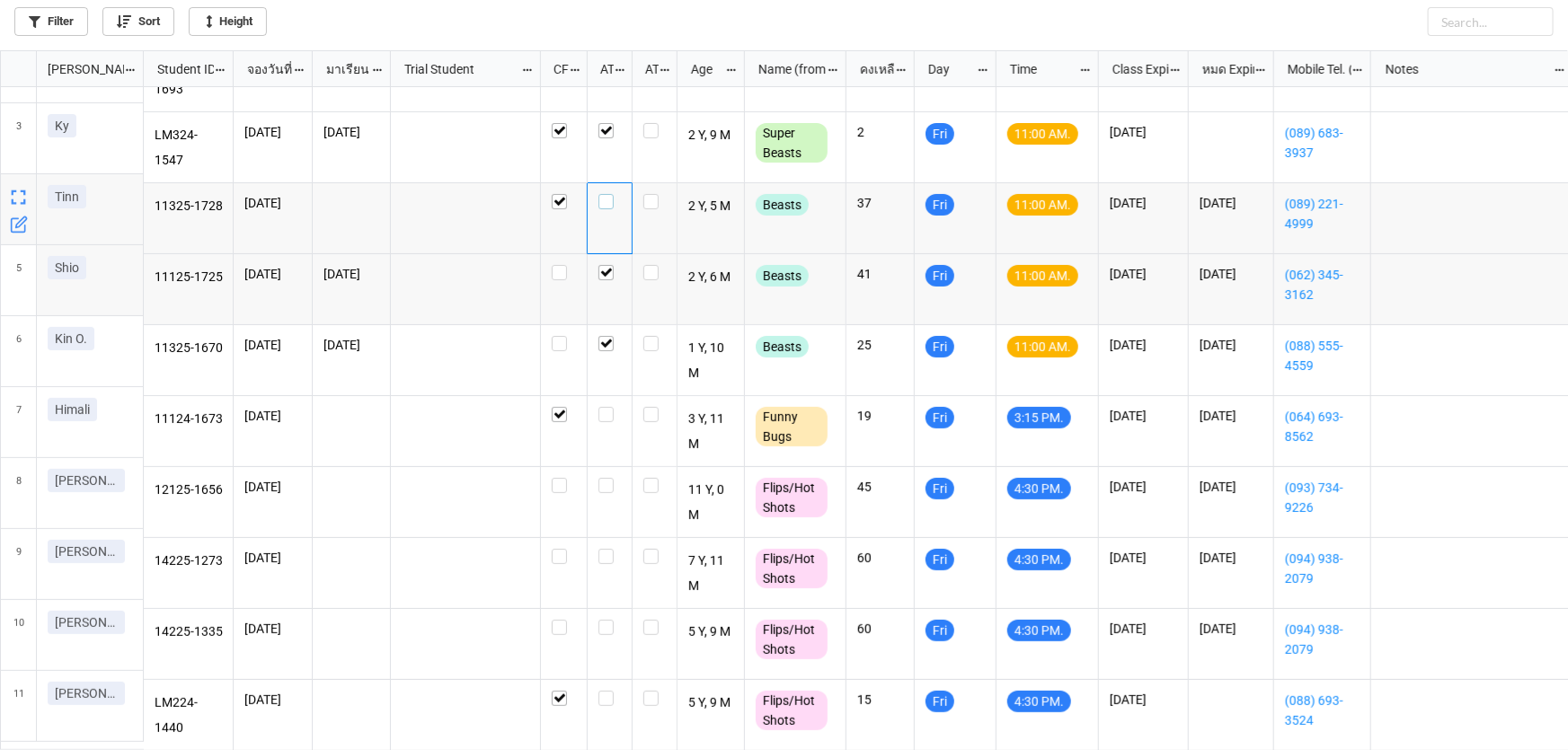
click at [606, 194] on label "grid" at bounding box center [609, 194] width 22 height 0
